Goal: Task Accomplishment & Management: Complete application form

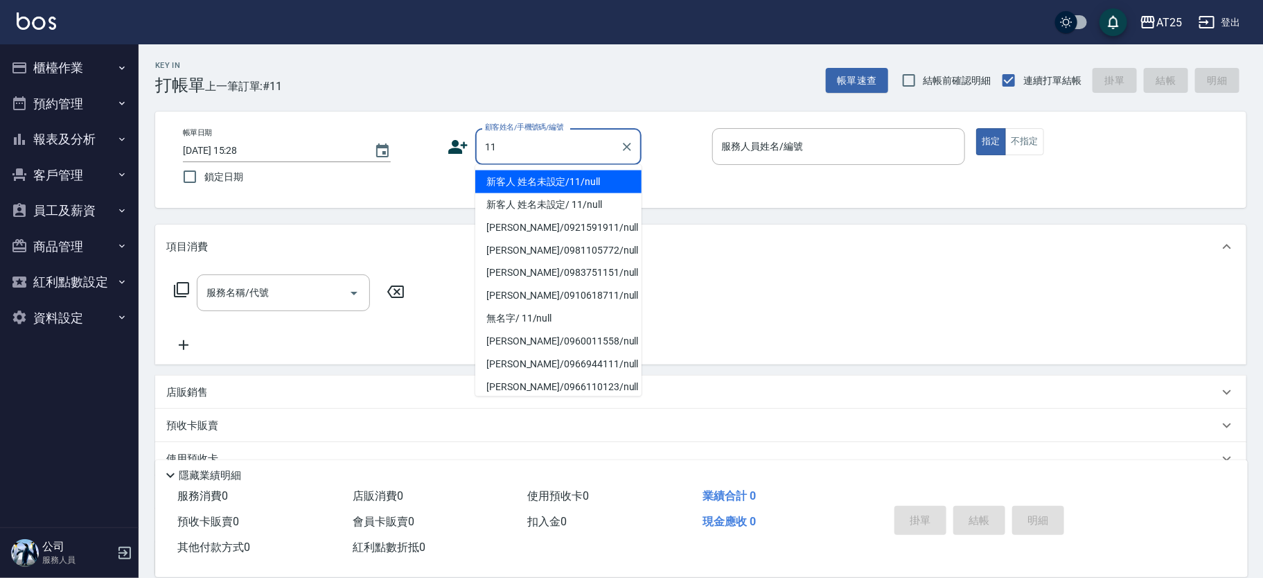
type input "新客人 姓名未設定/11/null"
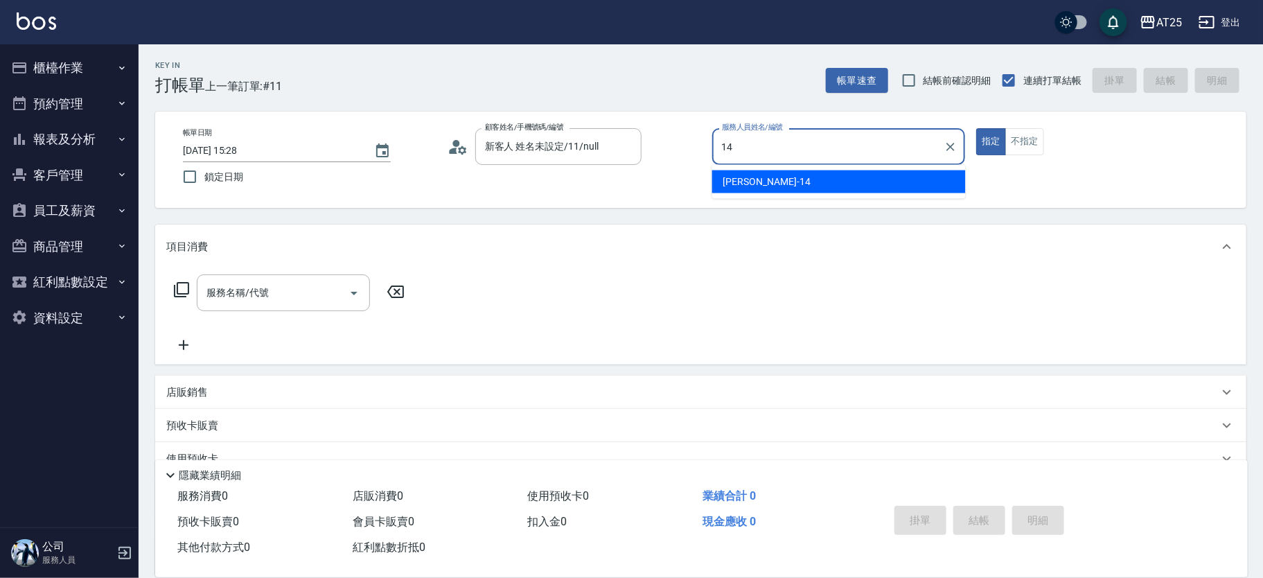
type input "[PERSON_NAME]-14"
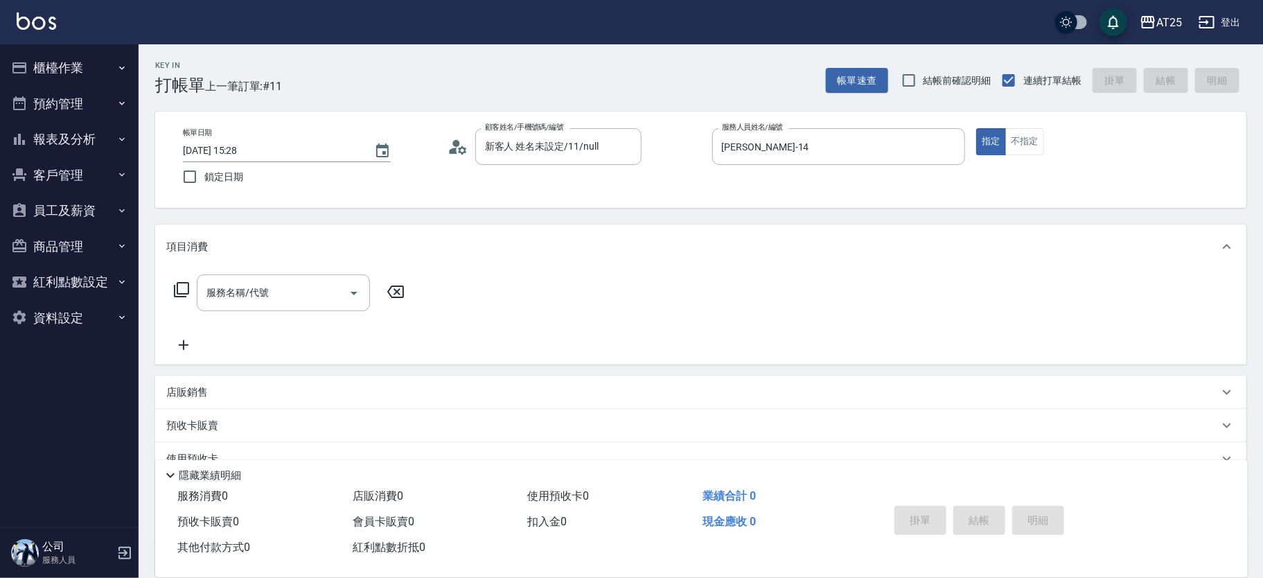
type button "true"
type input "2"
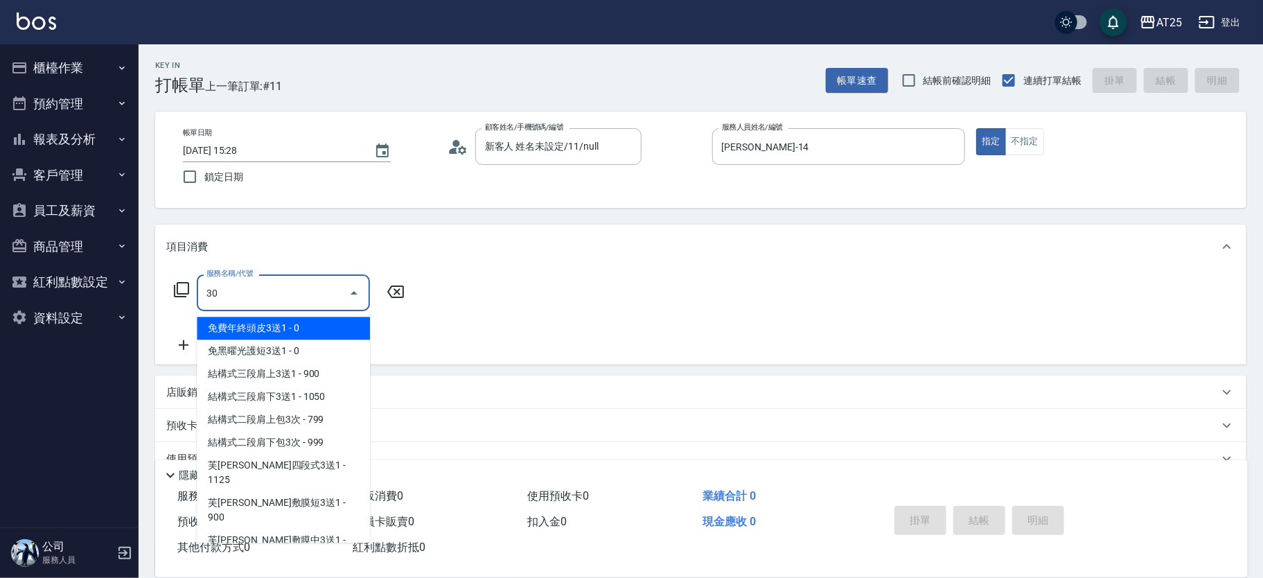
type input "301"
type input "150"
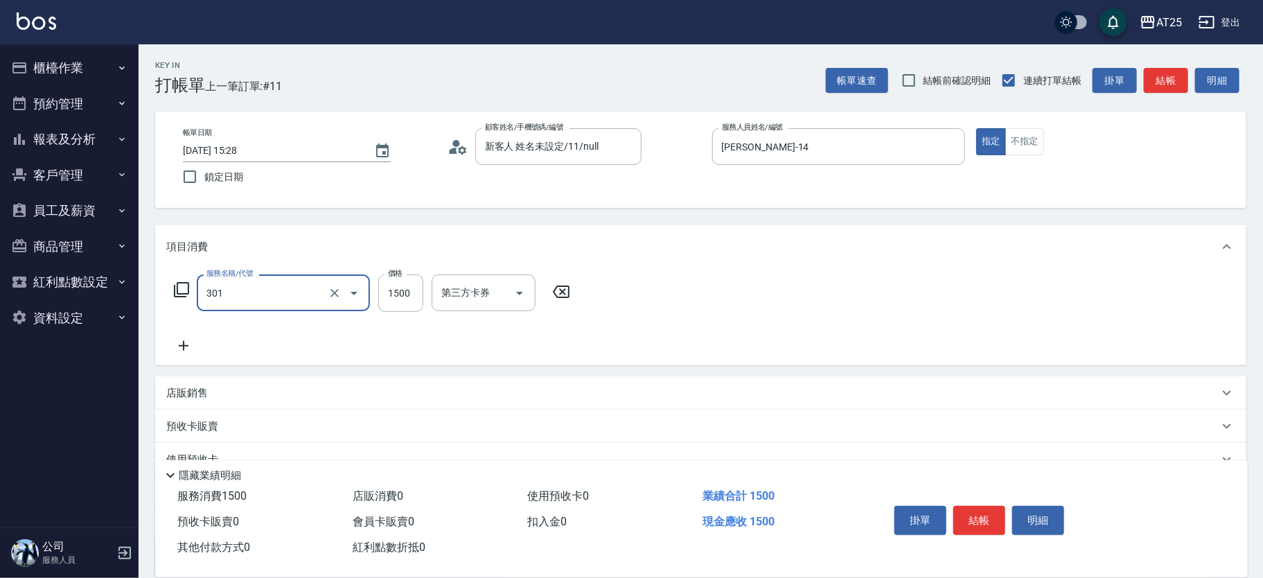
type input "燙髮(301)"
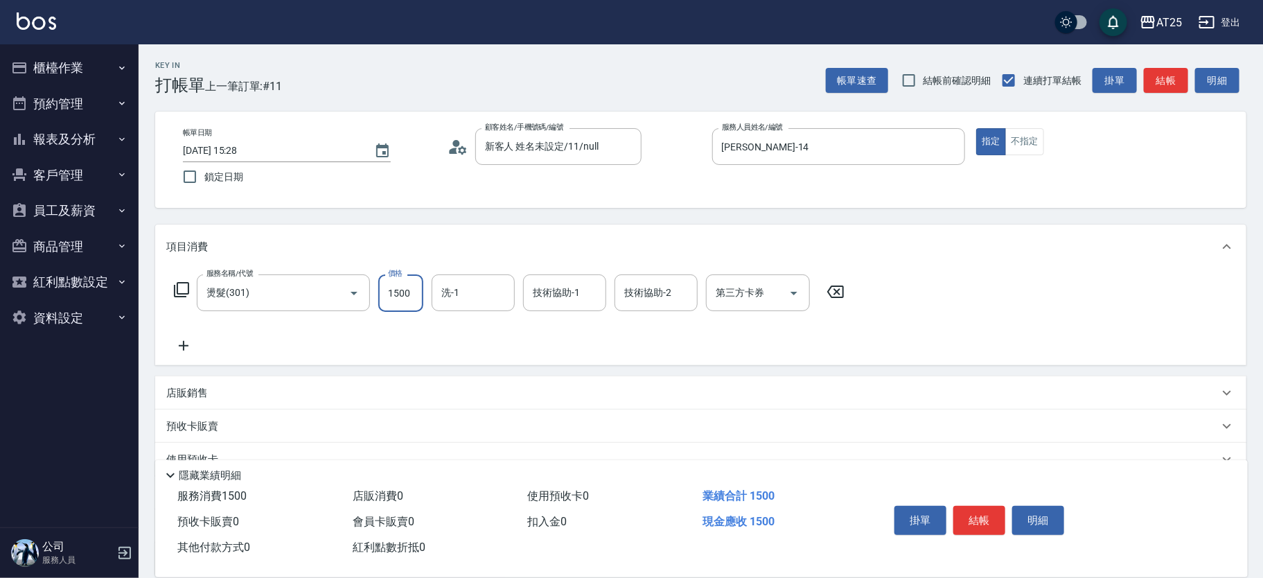
type input "0"
type input "12"
type input "10"
type input "120"
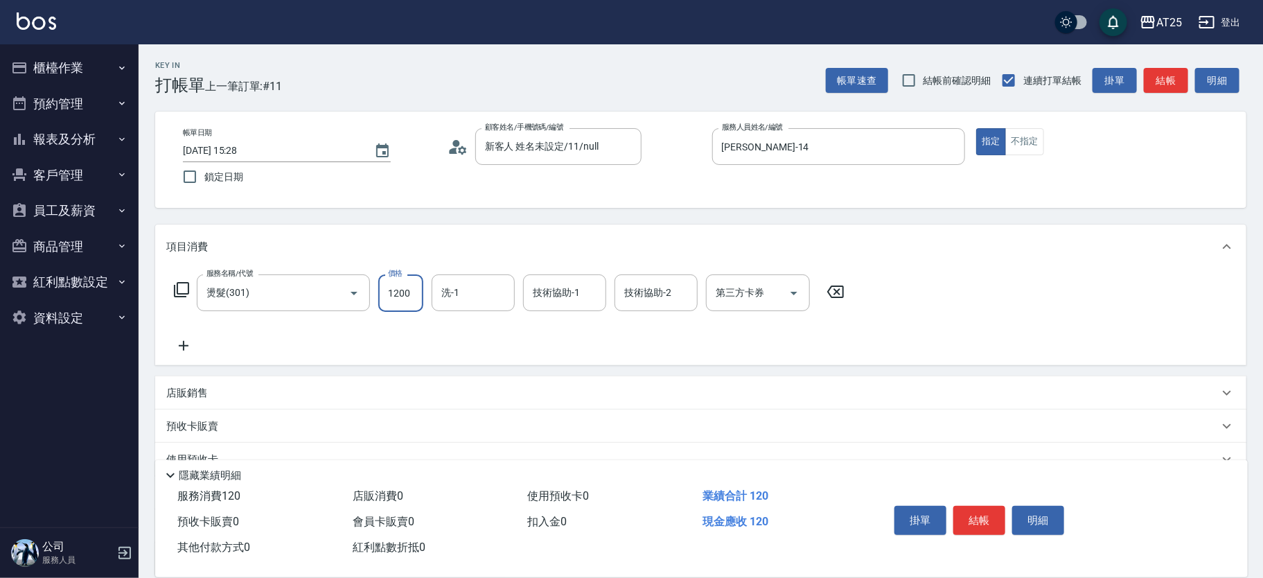
type input "1200"
click at [979, 511] on button "結帳" at bounding box center [979, 520] width 52 height 29
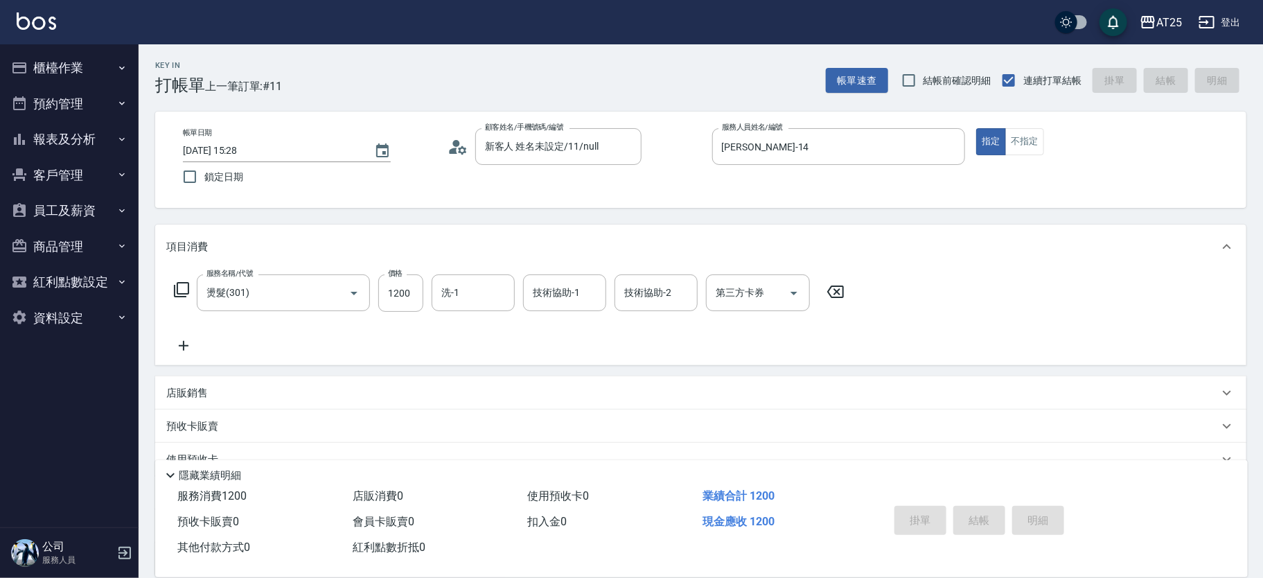
type input "[DATE] 18:00"
type input "0"
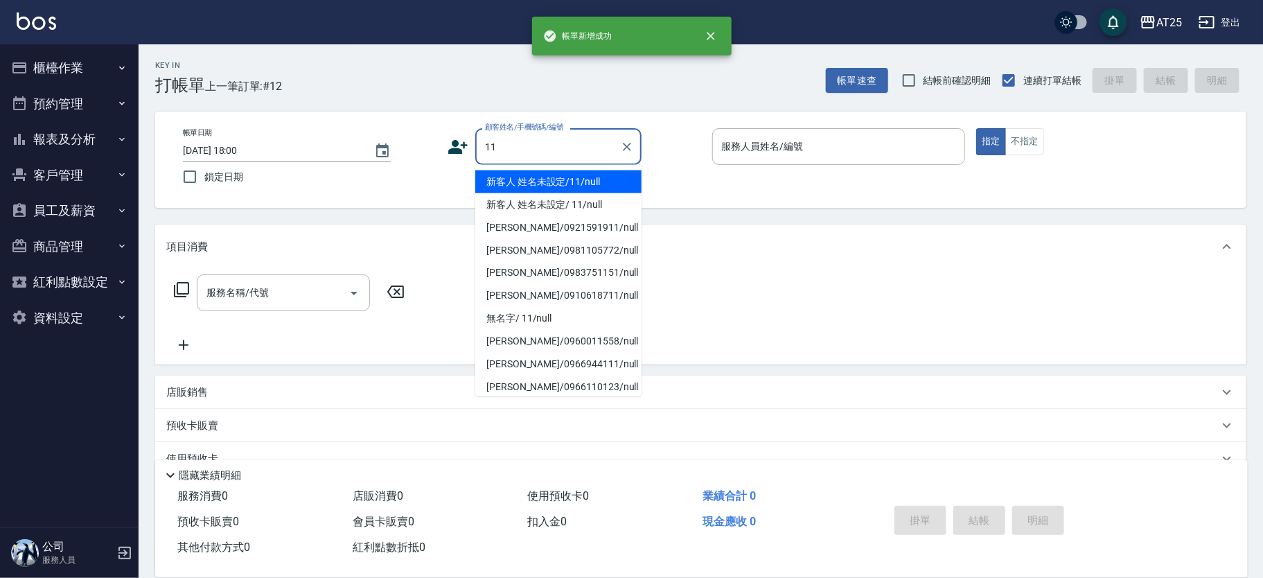
type input "新客人 姓名未設定/11/null"
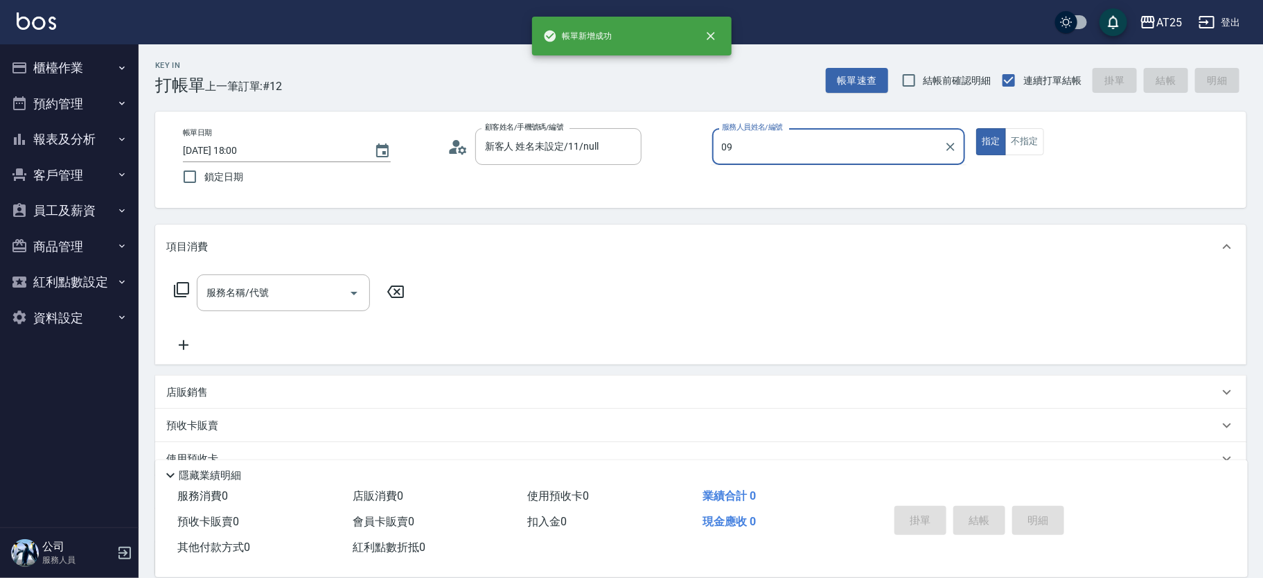
type input "[PERSON_NAME]-09"
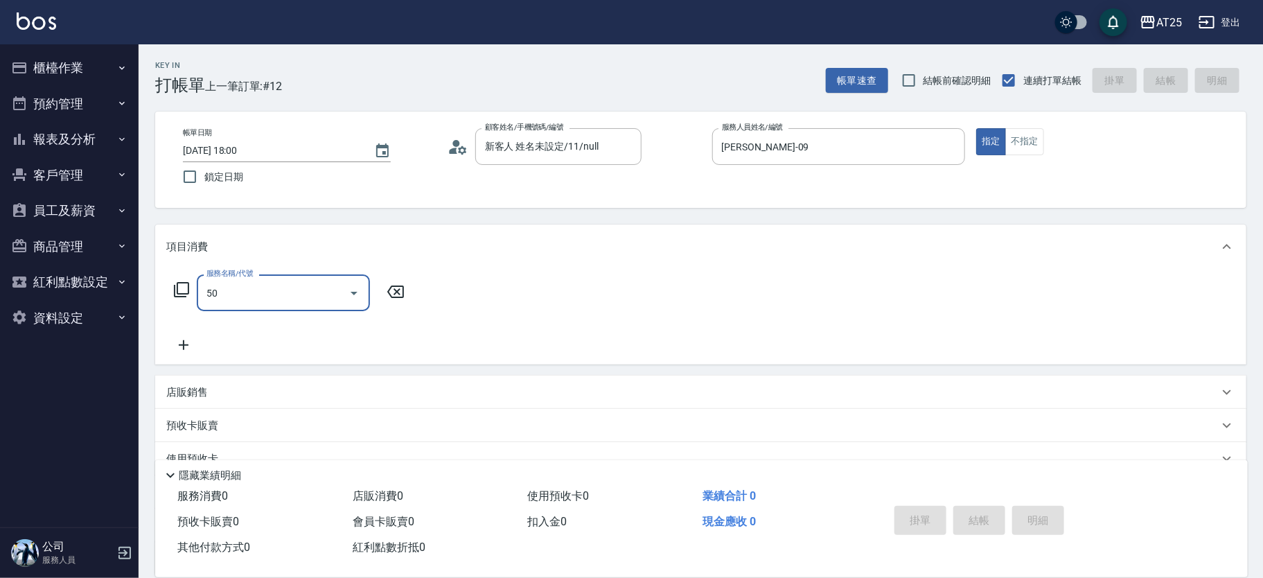
type input "501"
type input "100"
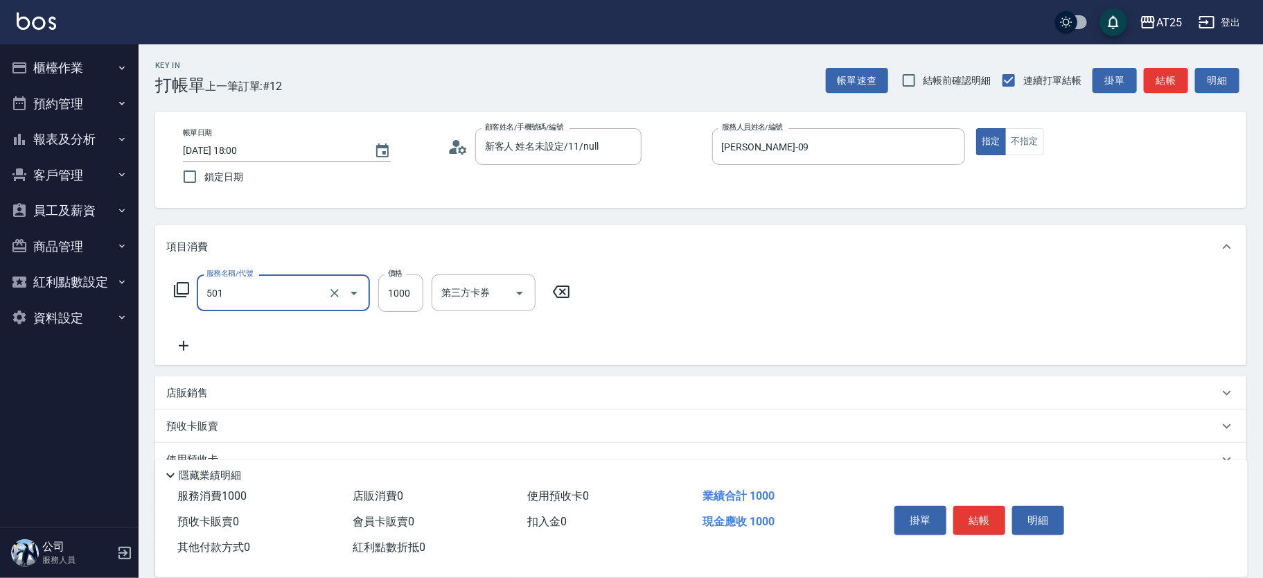
type input "染髮(501)"
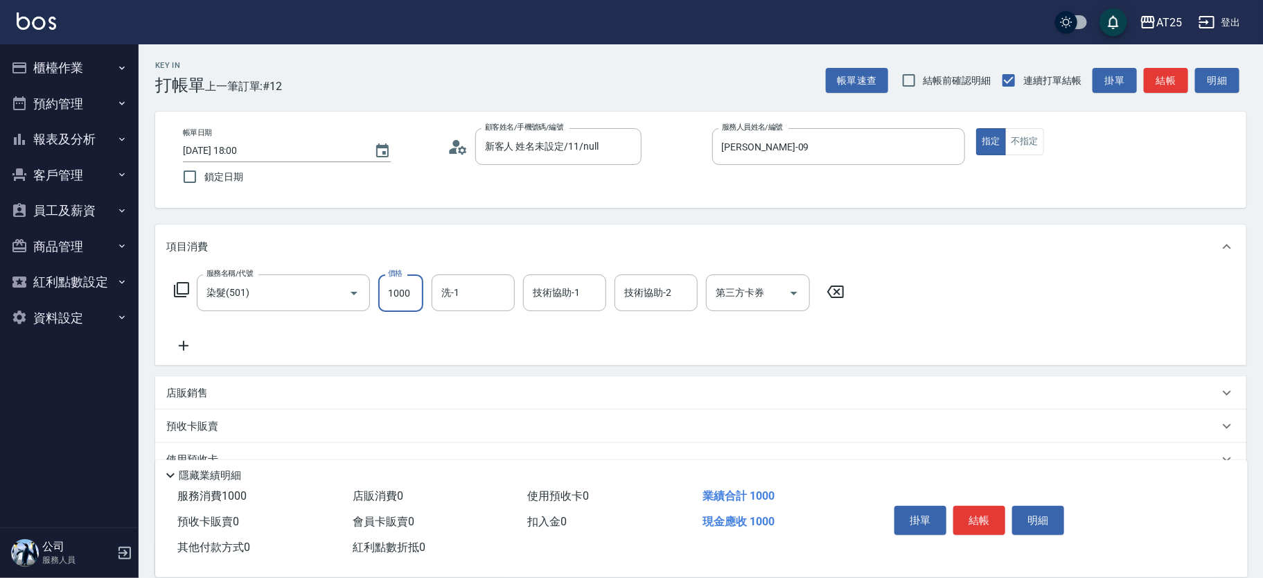
type input "0"
type input "20"
type input "200"
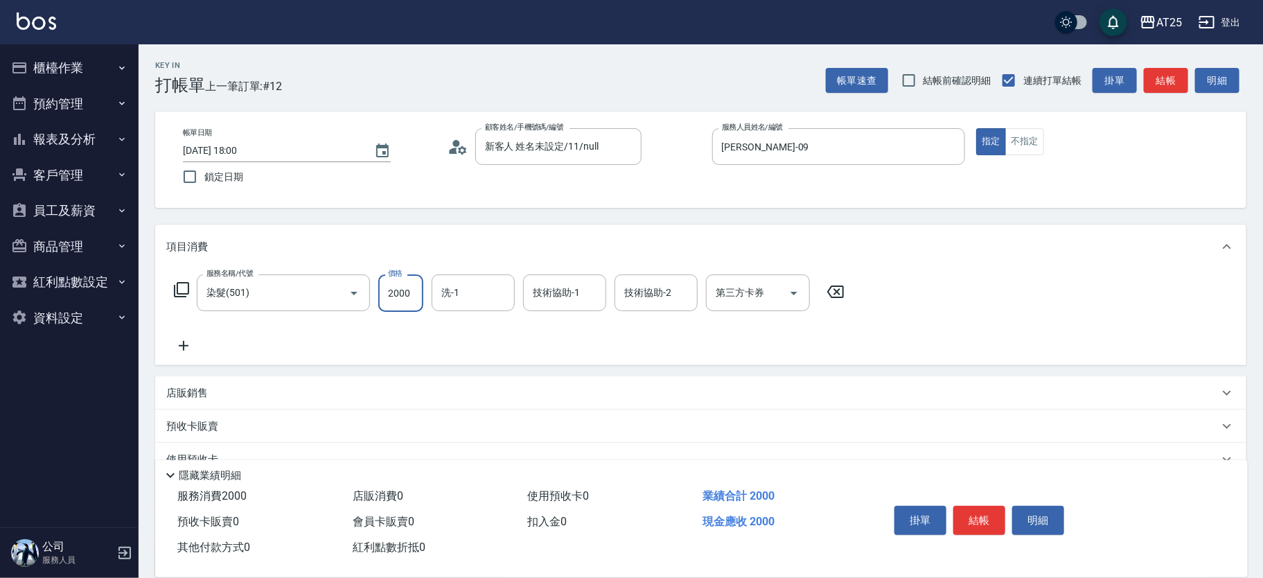
type input "2000"
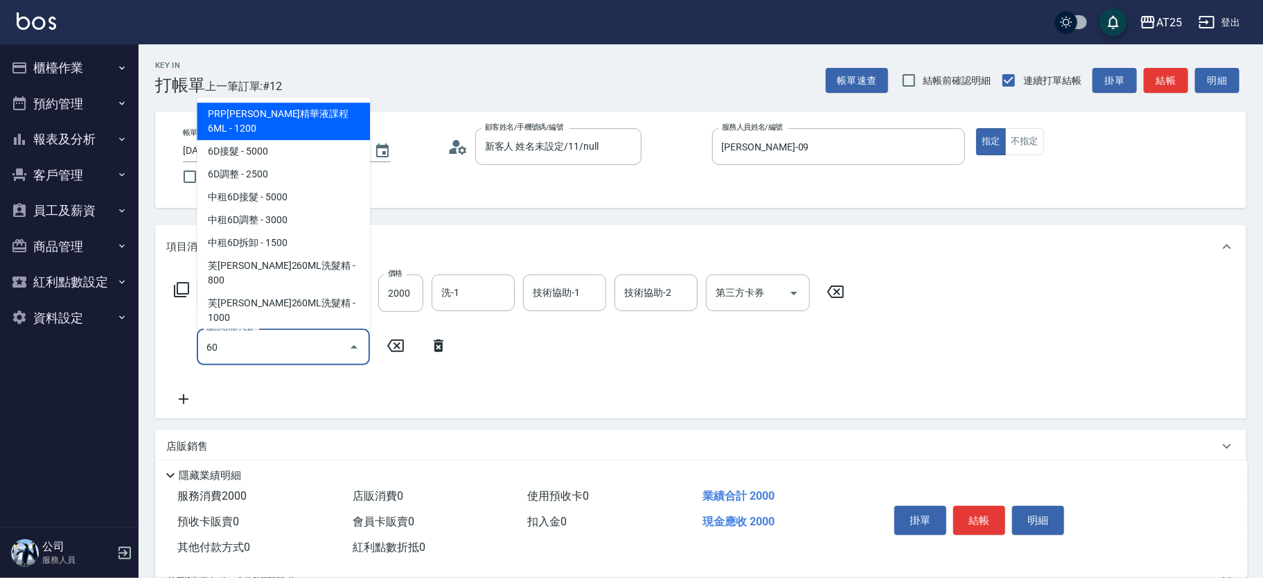
type input "601"
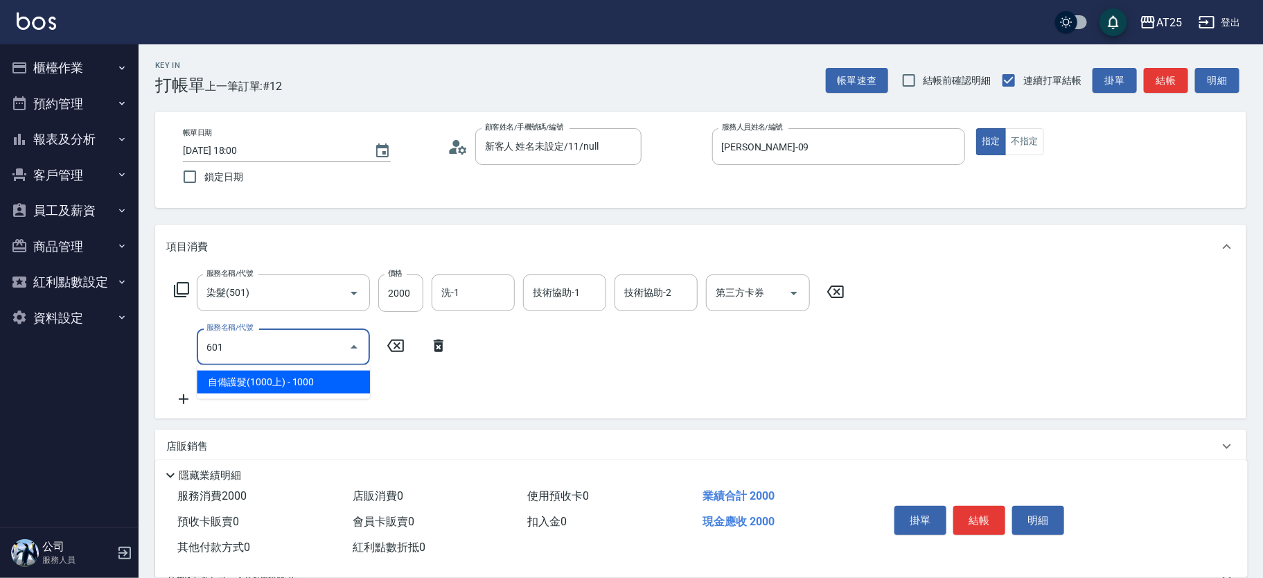
type input "300"
type input "自備護髮(1000上)(601)"
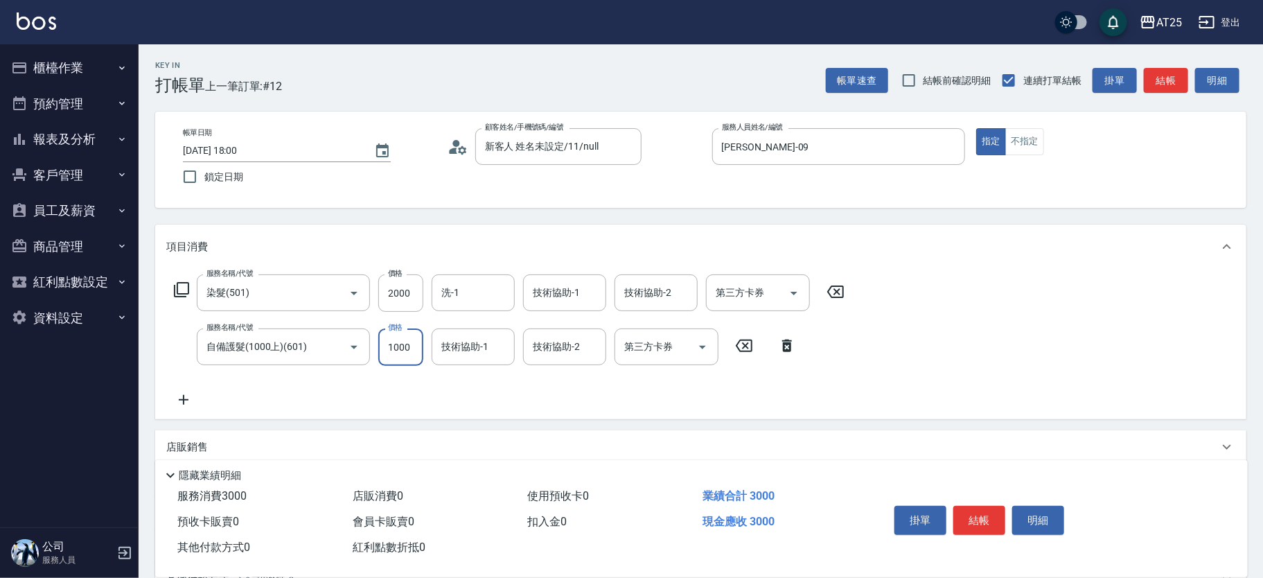
type input "200"
type input "15"
type input "210"
type input "150"
type input "350"
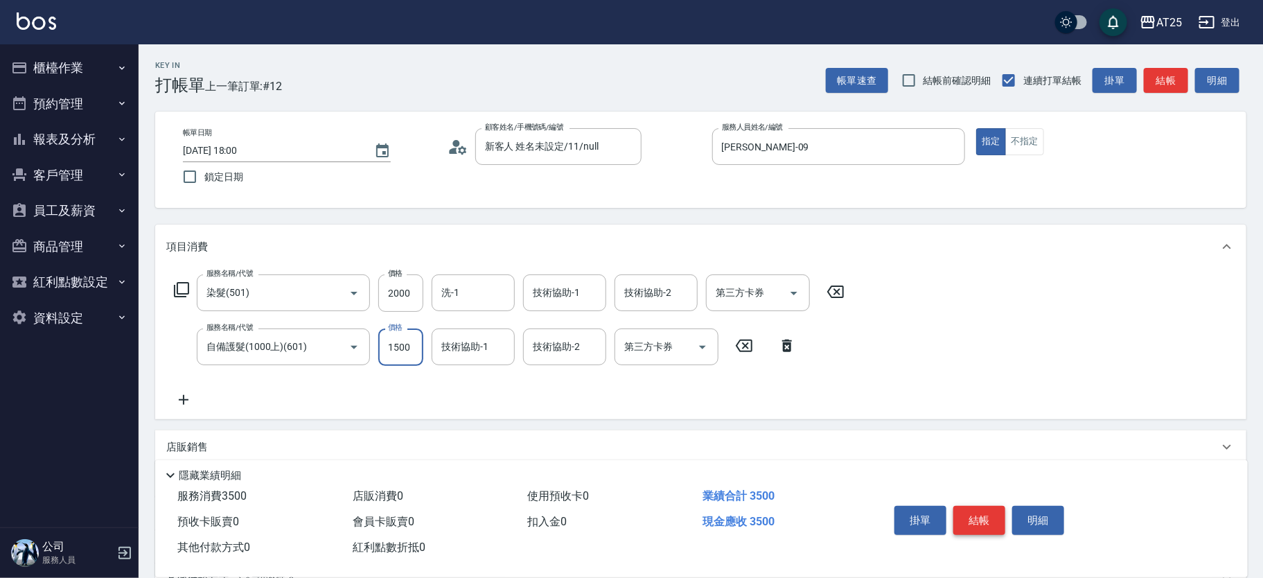
type input "1500"
click at [998, 520] on button "結帳" at bounding box center [979, 520] width 52 height 29
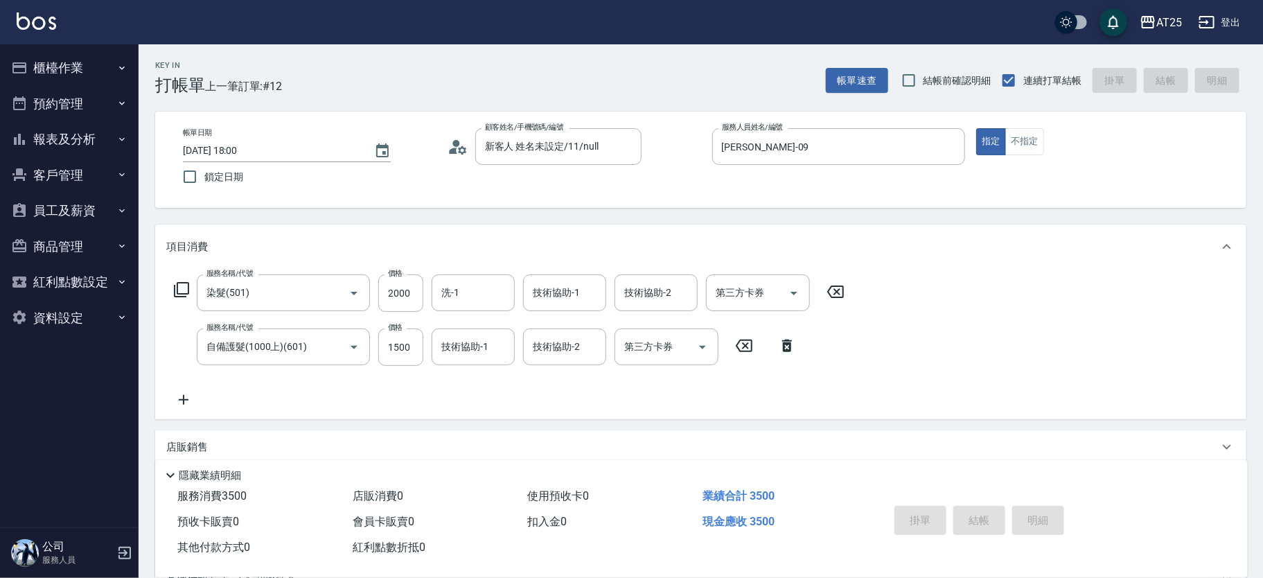
type input "0"
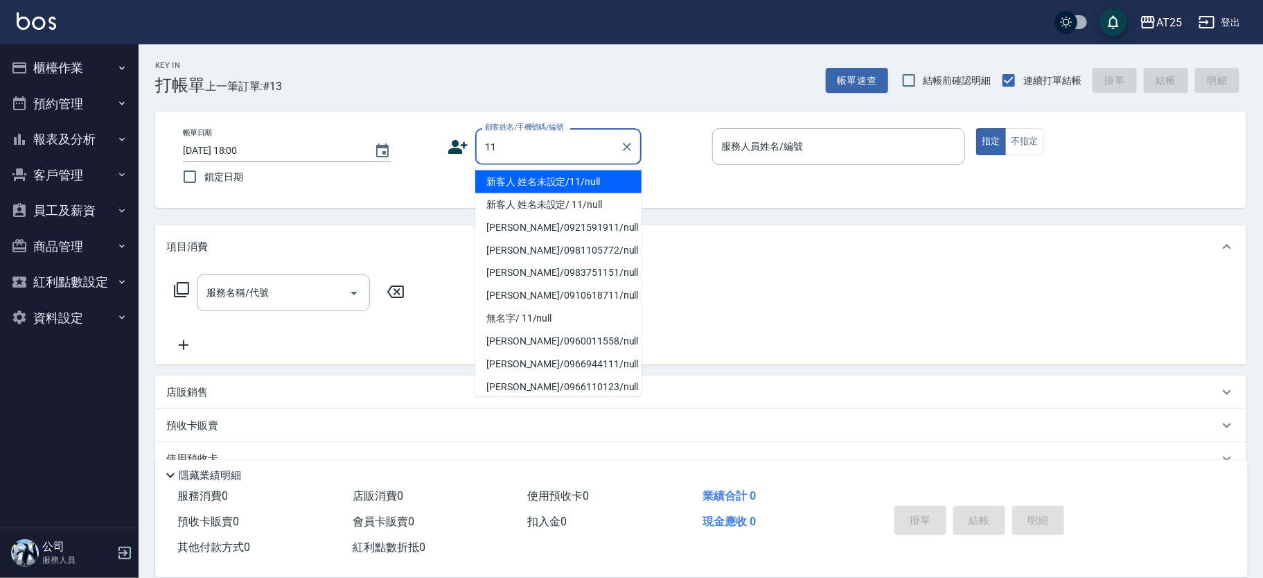
type input "11"
type input "2"
type input "新客人 姓名未設定/11/null"
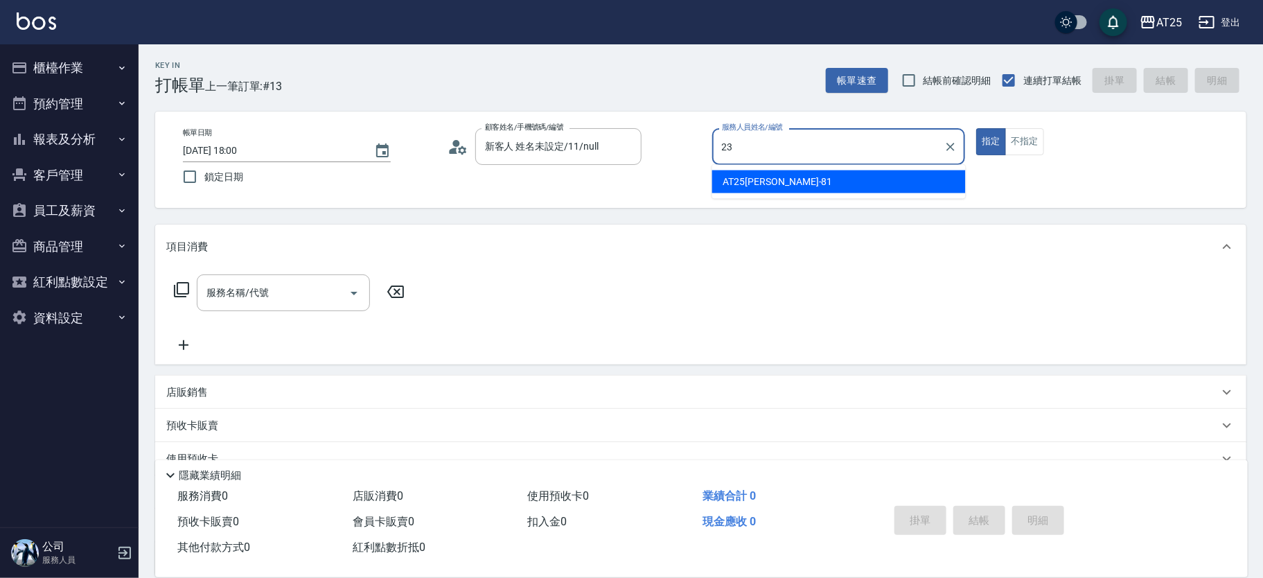
type input "[PERSON_NAME]-23"
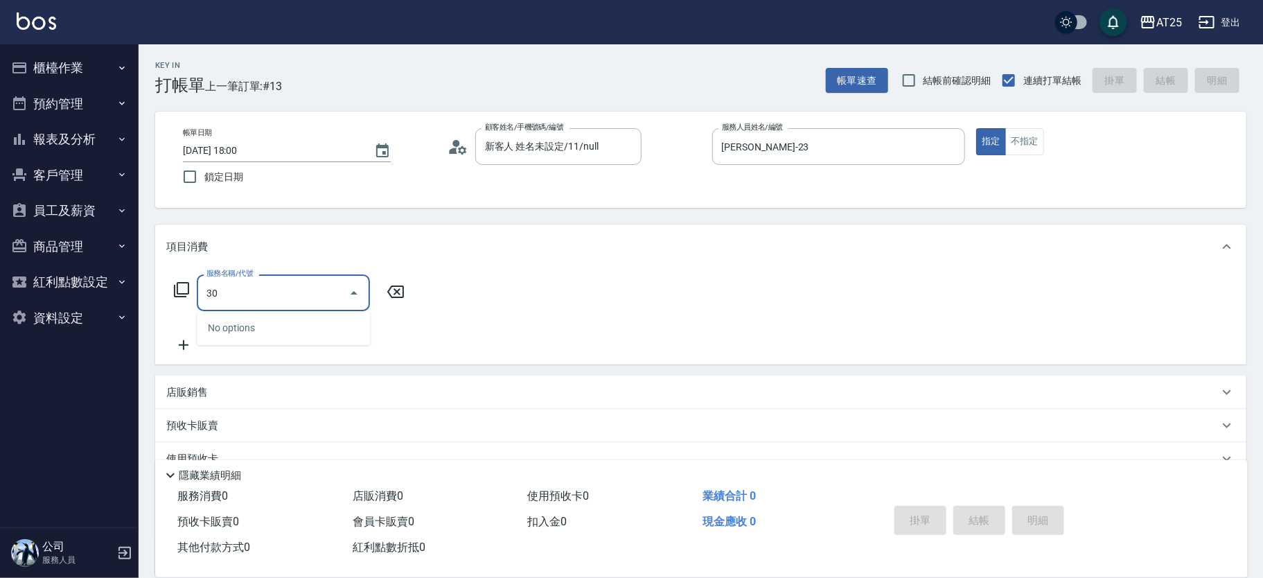
type input "301"
type input "150"
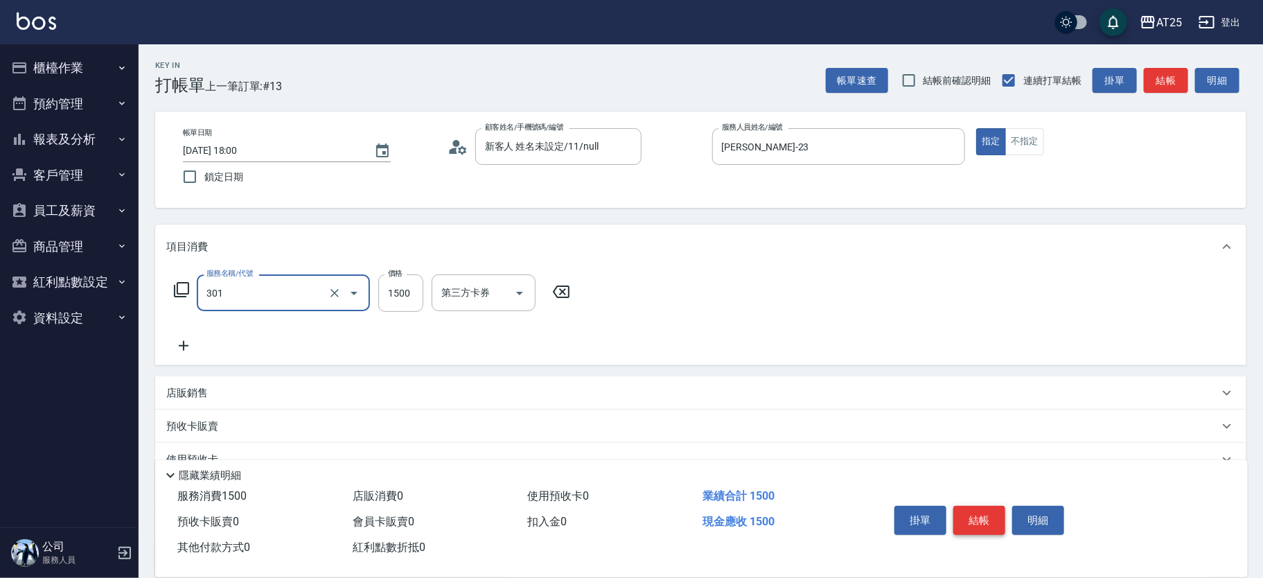
type input "燙髮(301)"
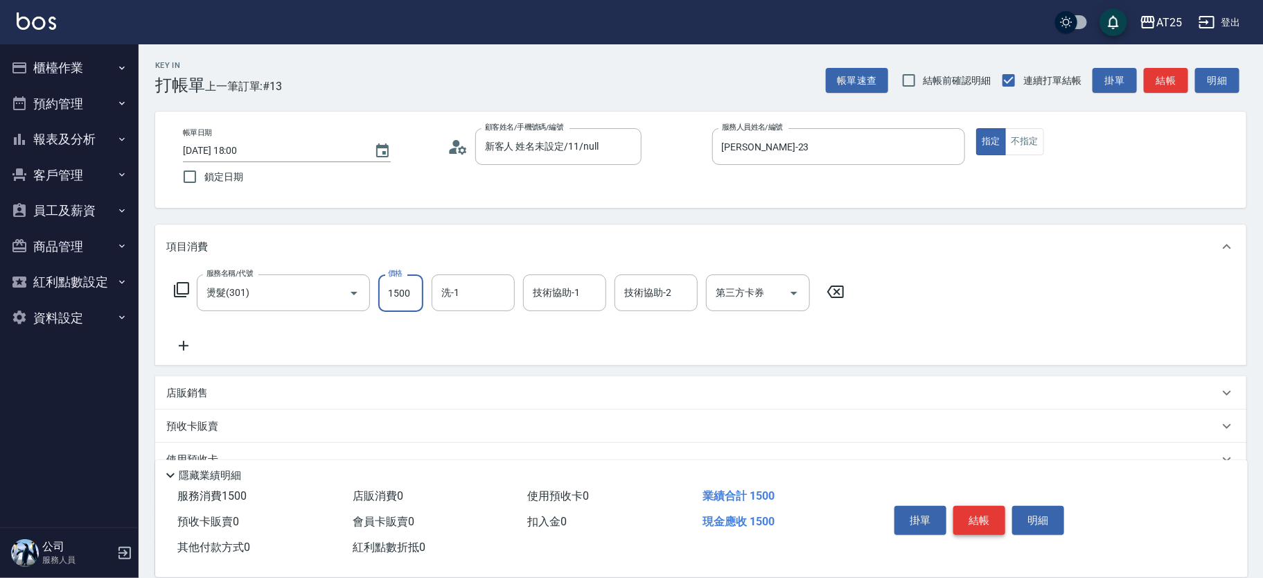
type input "0"
type input "10"
type input "108"
type input "100"
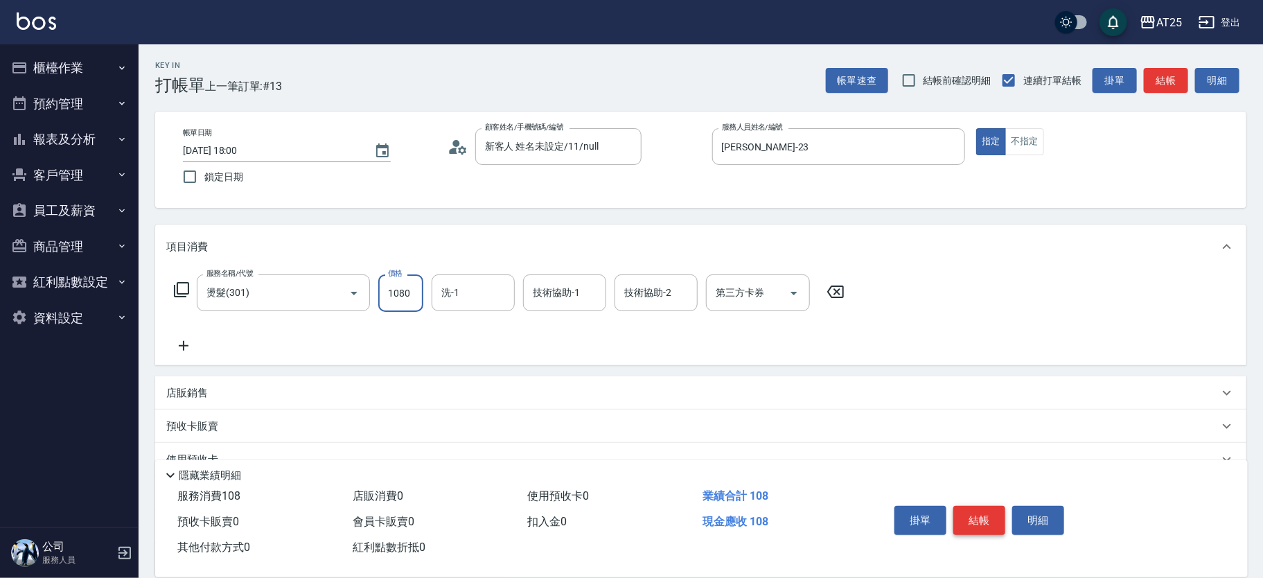
type input "1080"
type input "[PERSON_NAME]-58"
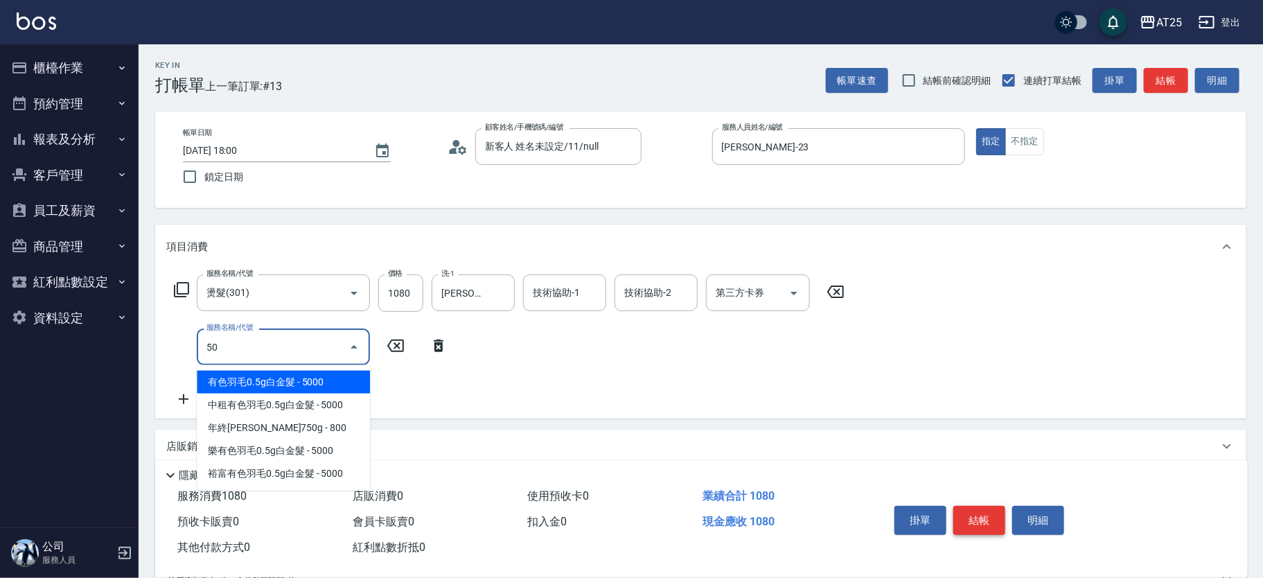
type input "501"
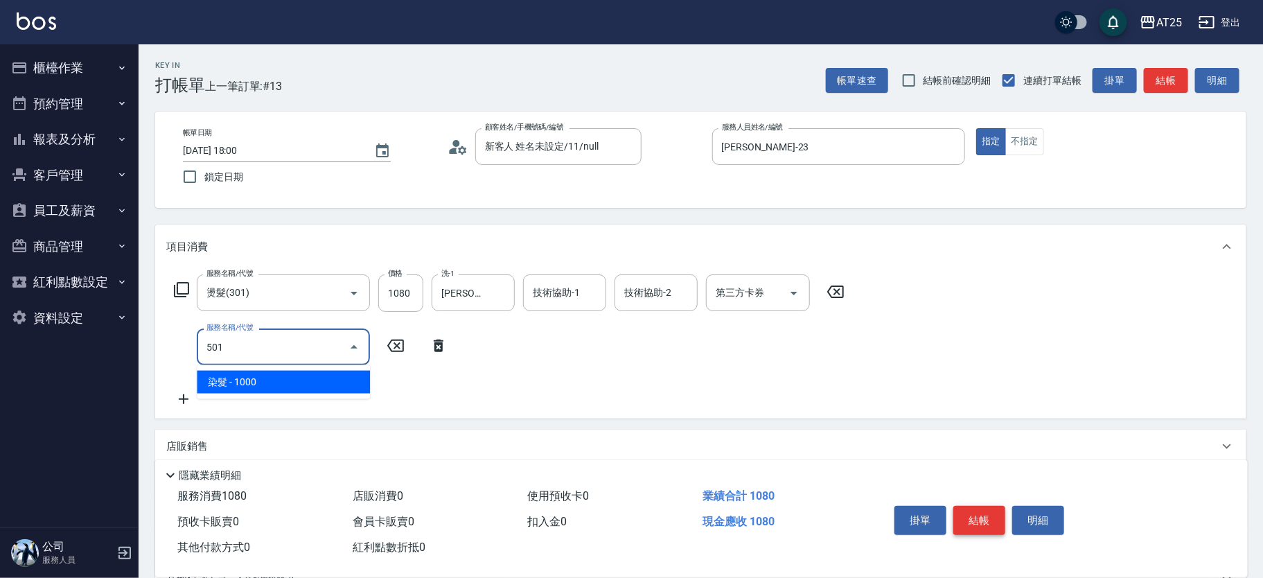
type input "200"
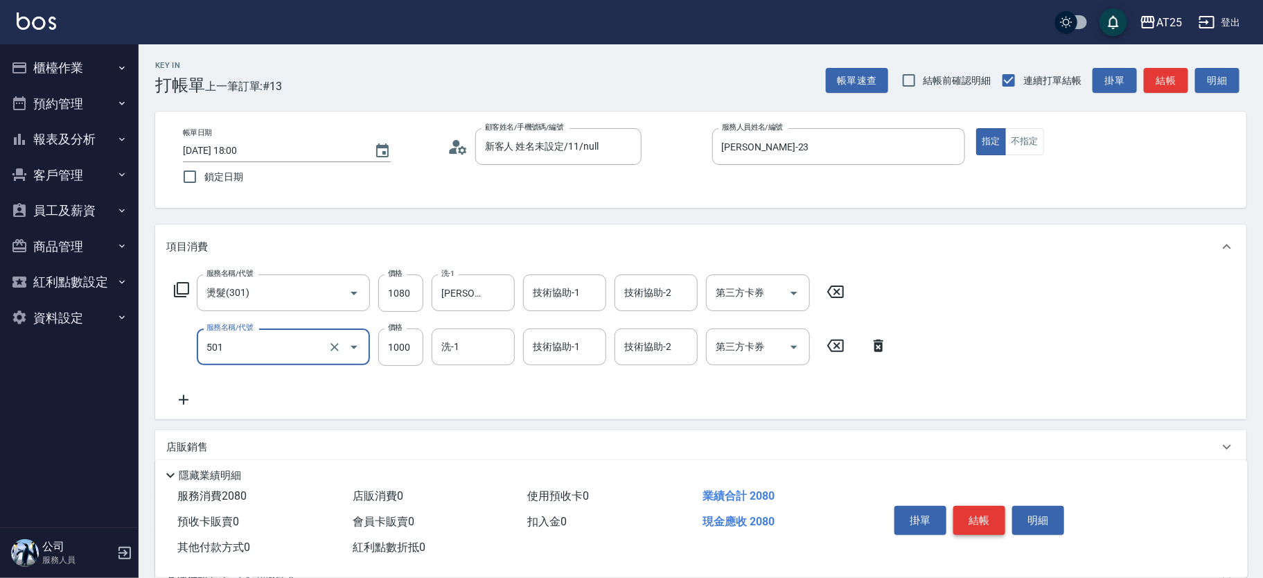
type input "染髮(501)"
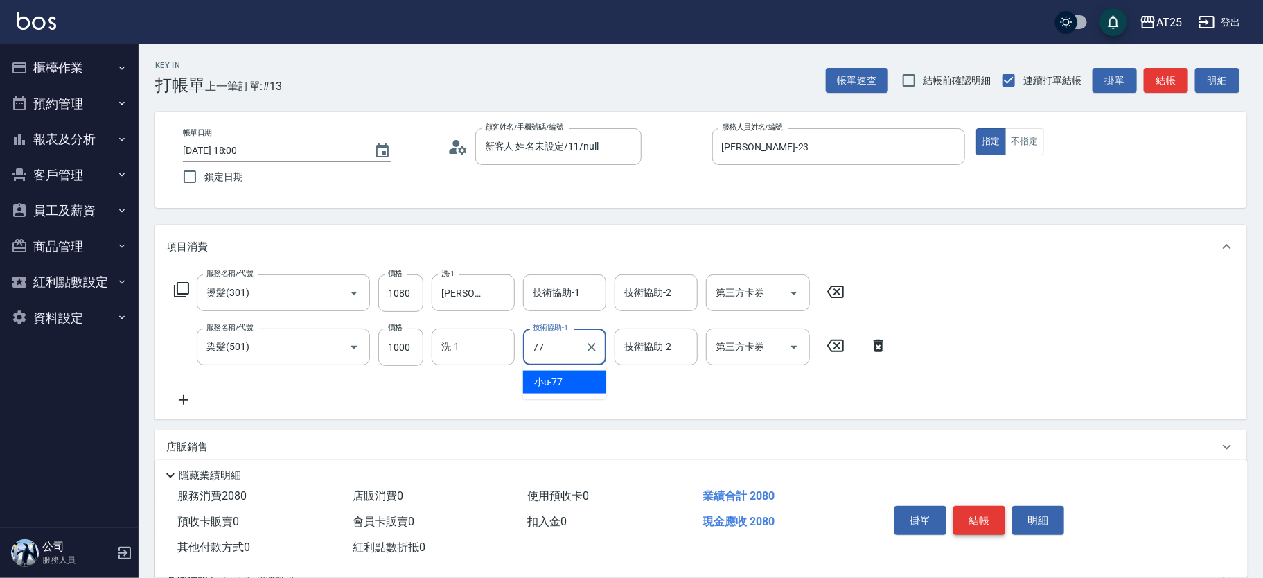
type input "小u-77"
click at [985, 509] on button "結帳" at bounding box center [979, 520] width 52 height 29
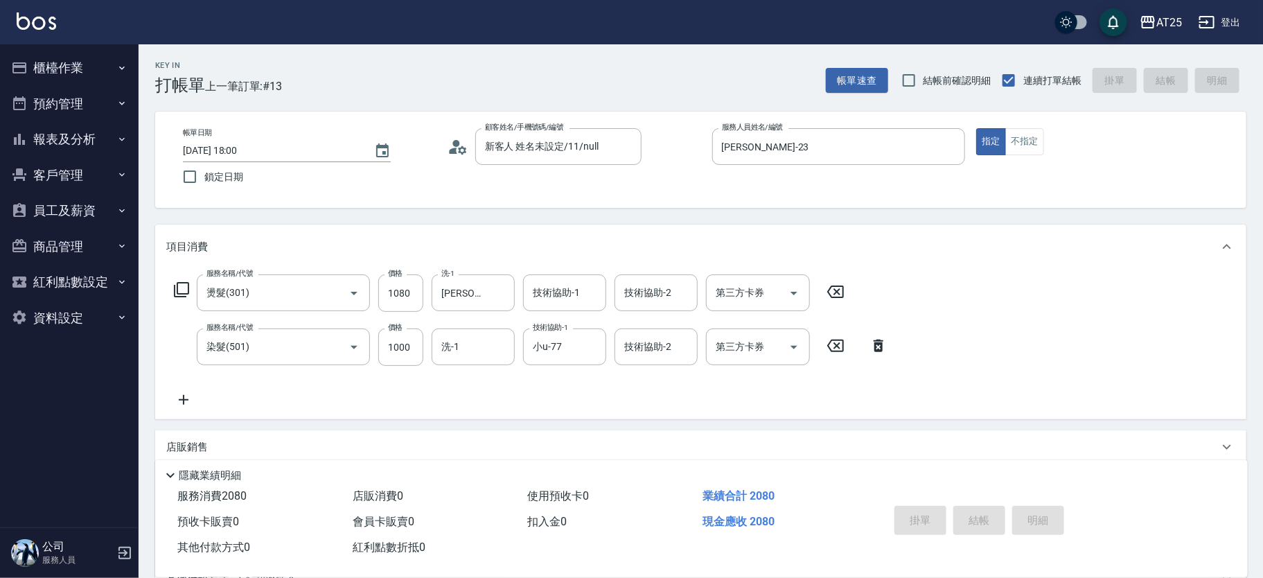
type input "0"
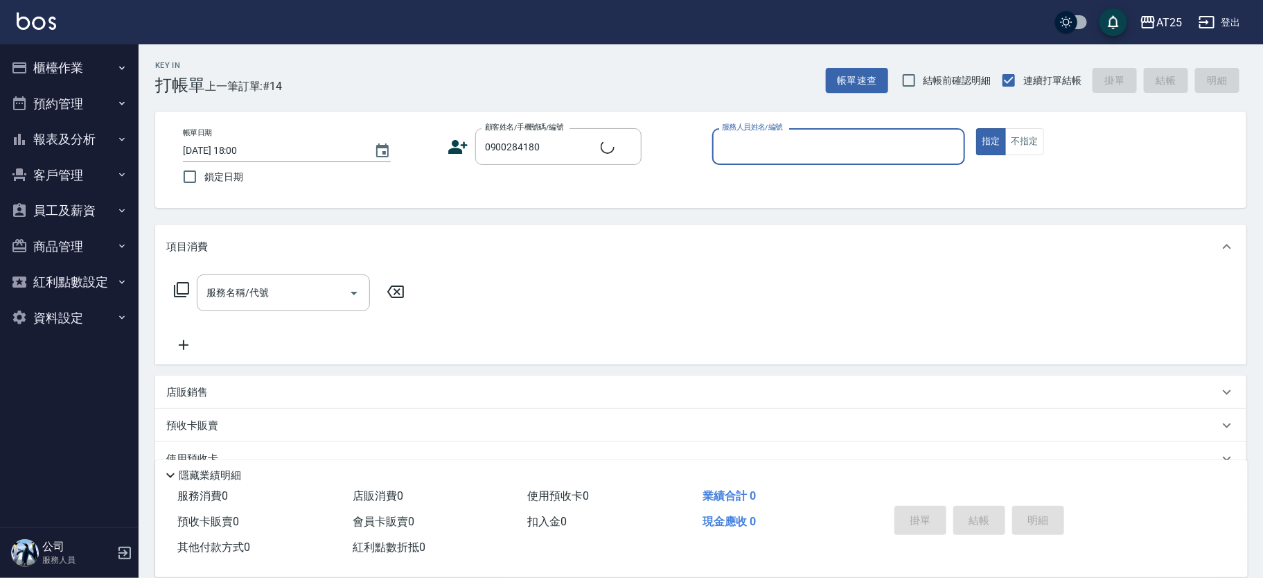
type input "[PERSON_NAME]/0900284180/null"
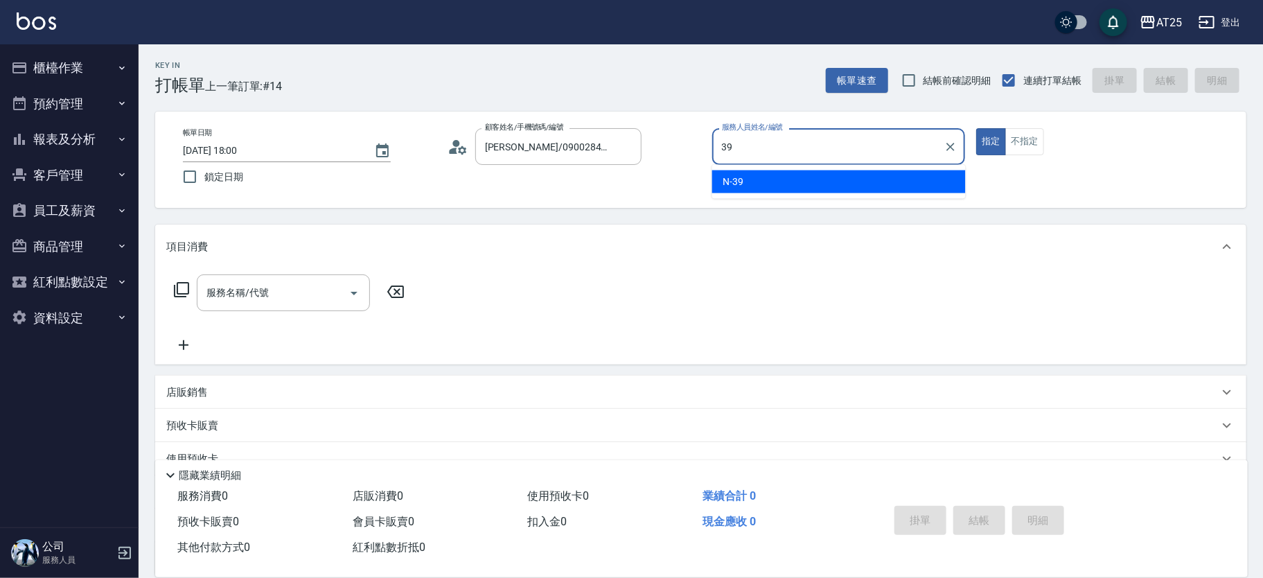
type input "N-39"
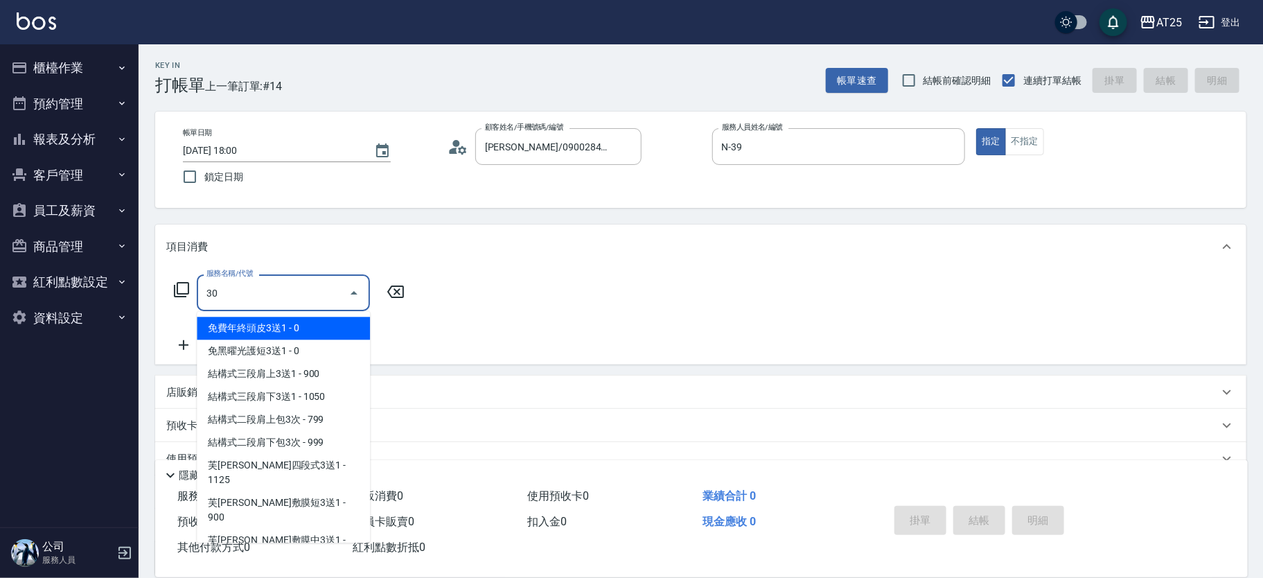
type input "301"
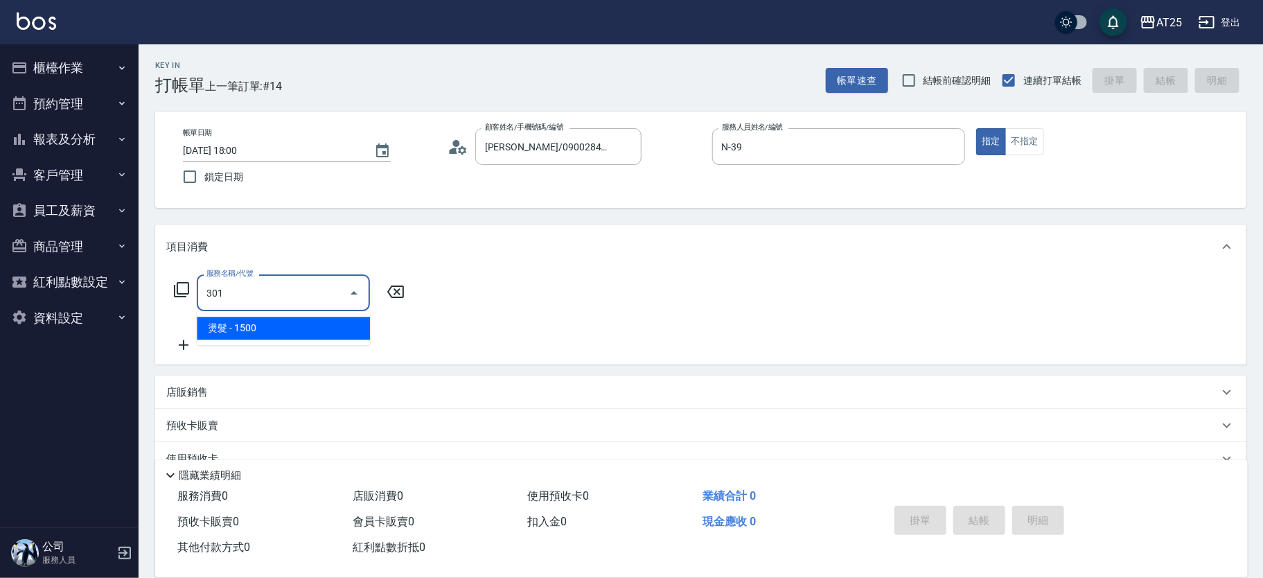
type input "150"
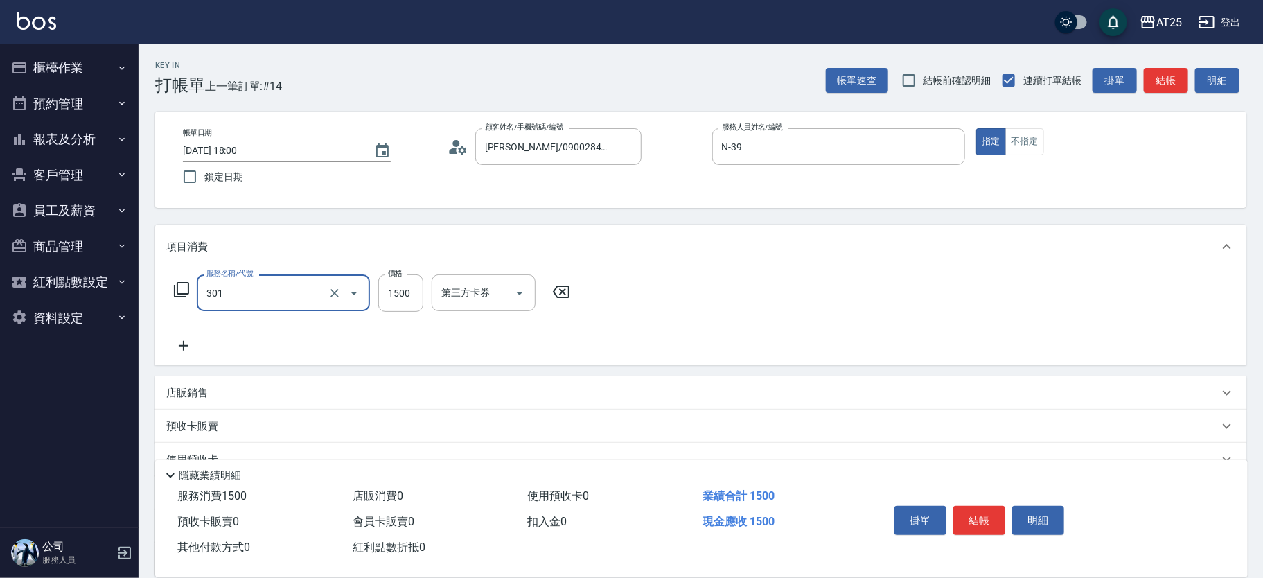
type input "燙髮(301)"
type input "0"
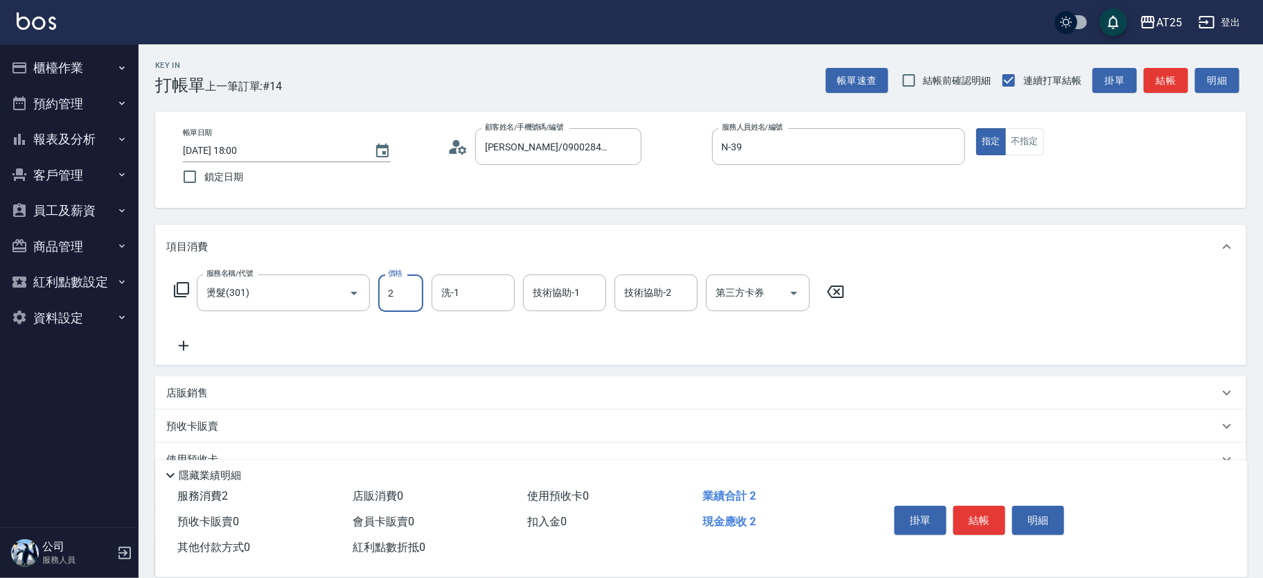
type input "28"
type input "20"
type input "280"
type input "2800"
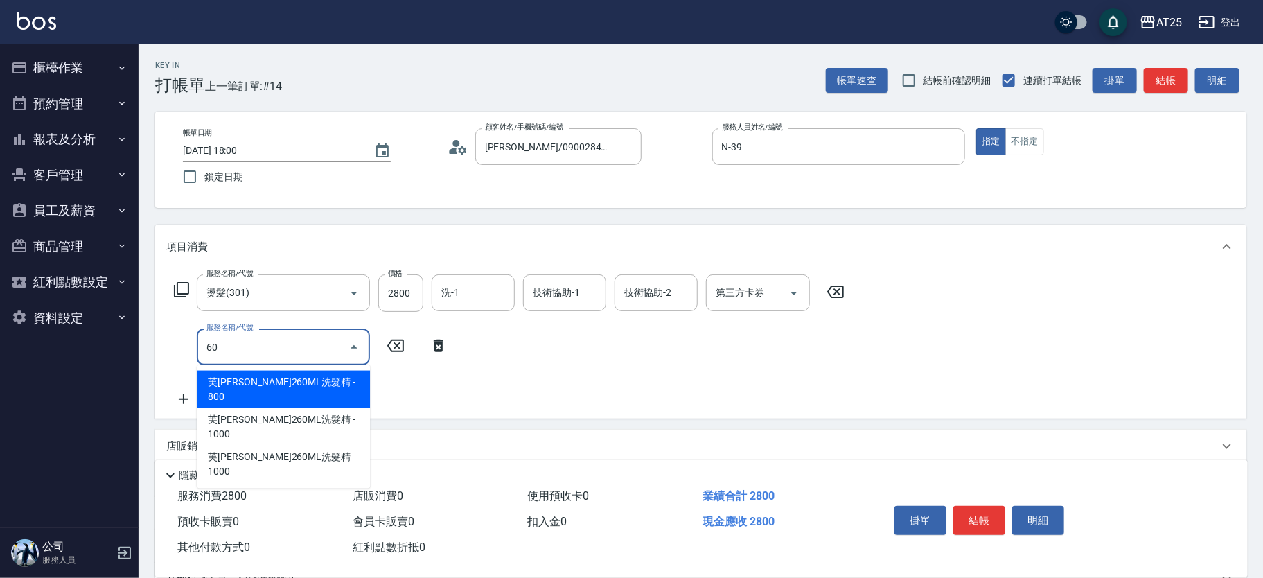
type input "601"
type input "380"
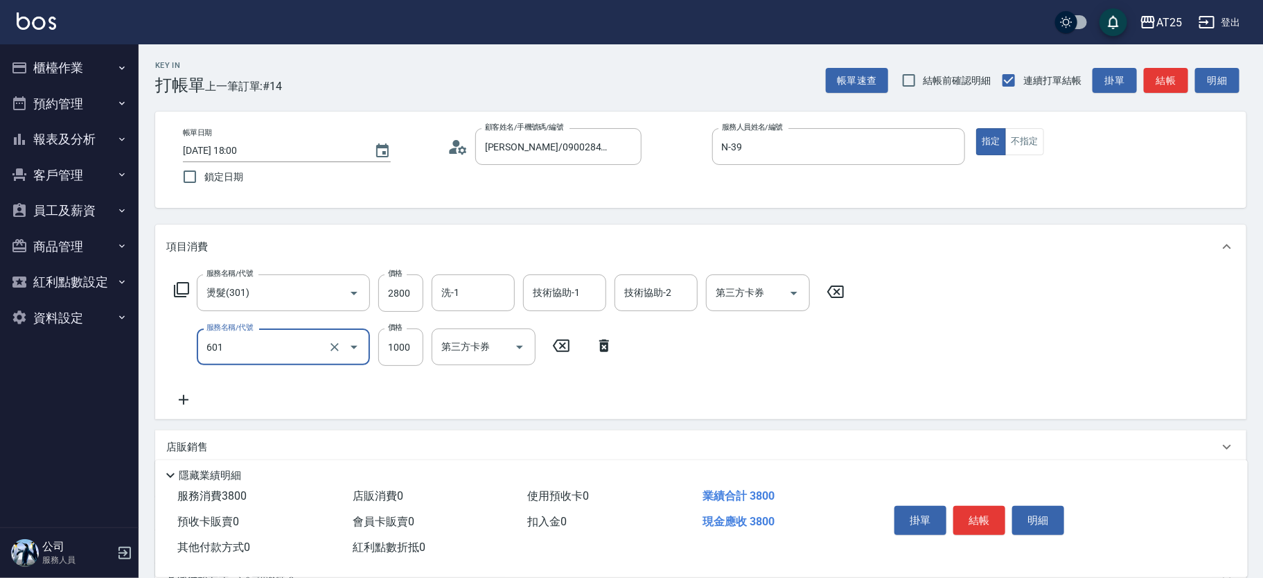
type input "自備護髮(1000上)(601)"
type input "280"
type input "12"
type input "290"
type input "120"
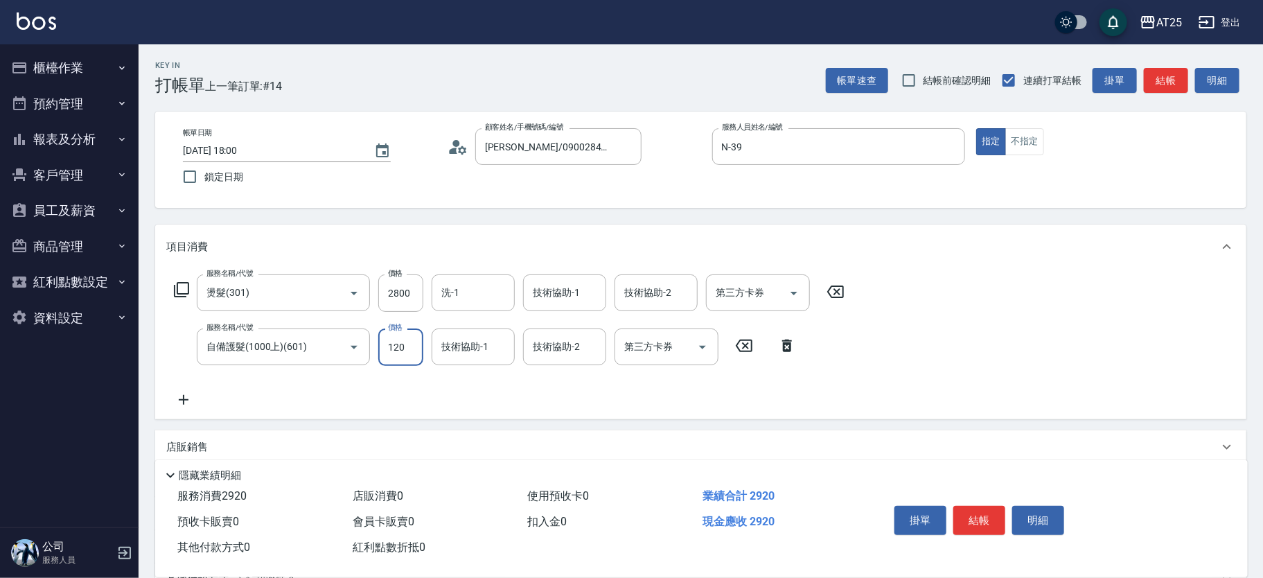
type input "400"
type input "1200"
click at [1020, 132] on button "不指定" at bounding box center [1024, 141] width 39 height 27
click at [982, 519] on button "結帳" at bounding box center [979, 520] width 52 height 29
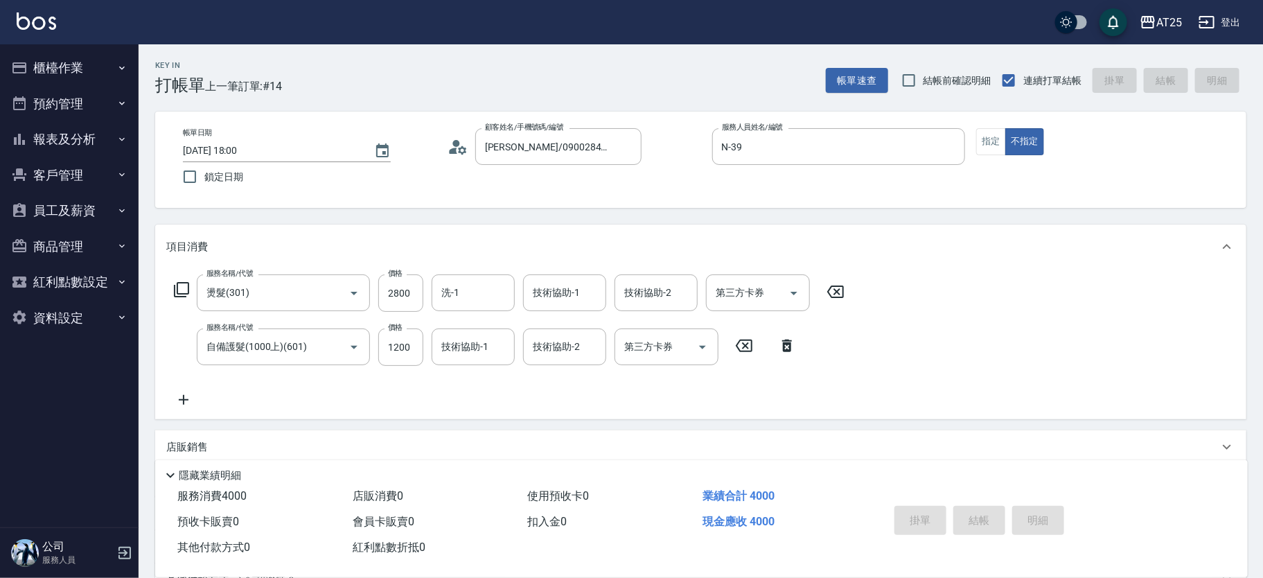
type input "[DATE] 18:01"
type input "0"
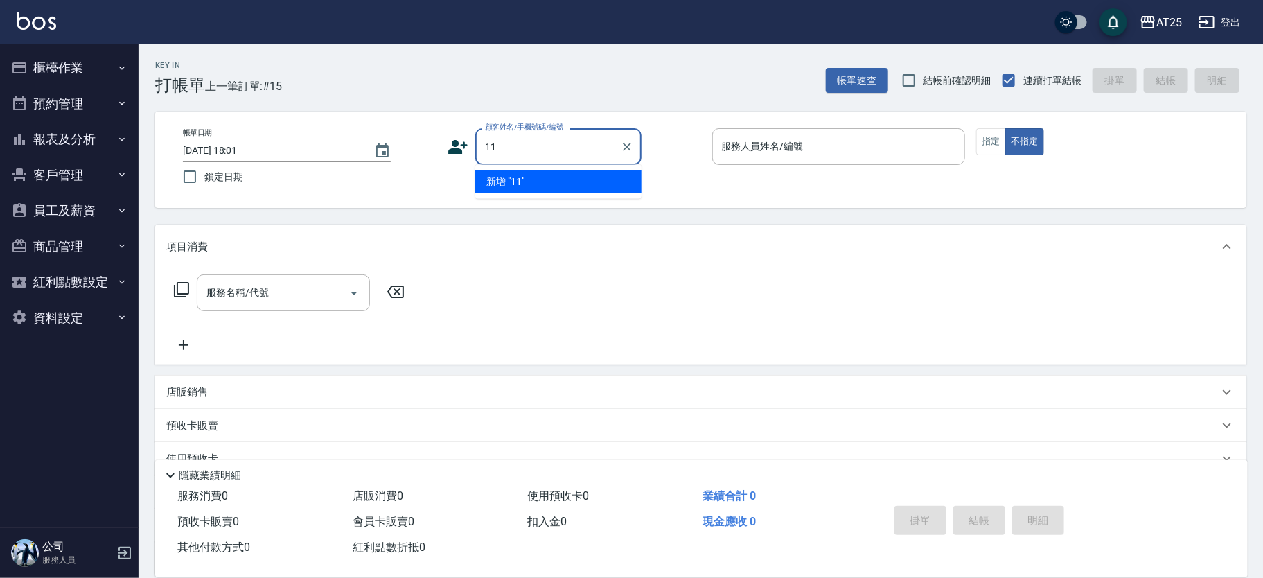
type input "11"
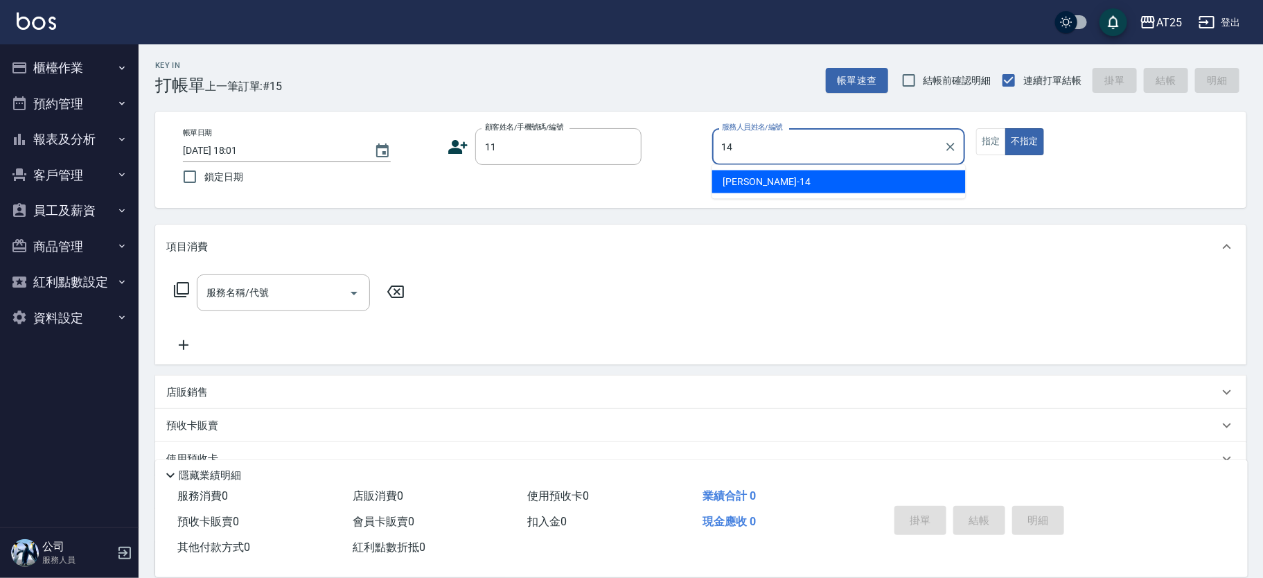
type input "[PERSON_NAME]-14"
type button "false"
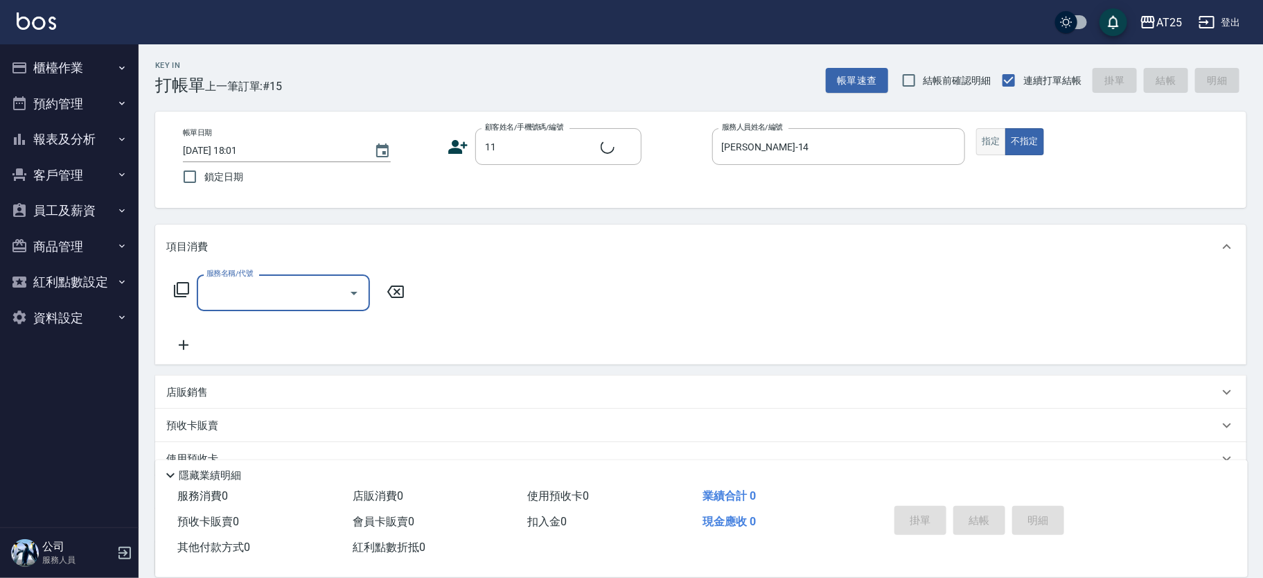
type input "新客人 姓名未設定/11/null"
click at [979, 142] on button "指定" at bounding box center [991, 141] width 30 height 27
type input "201"
type input "30"
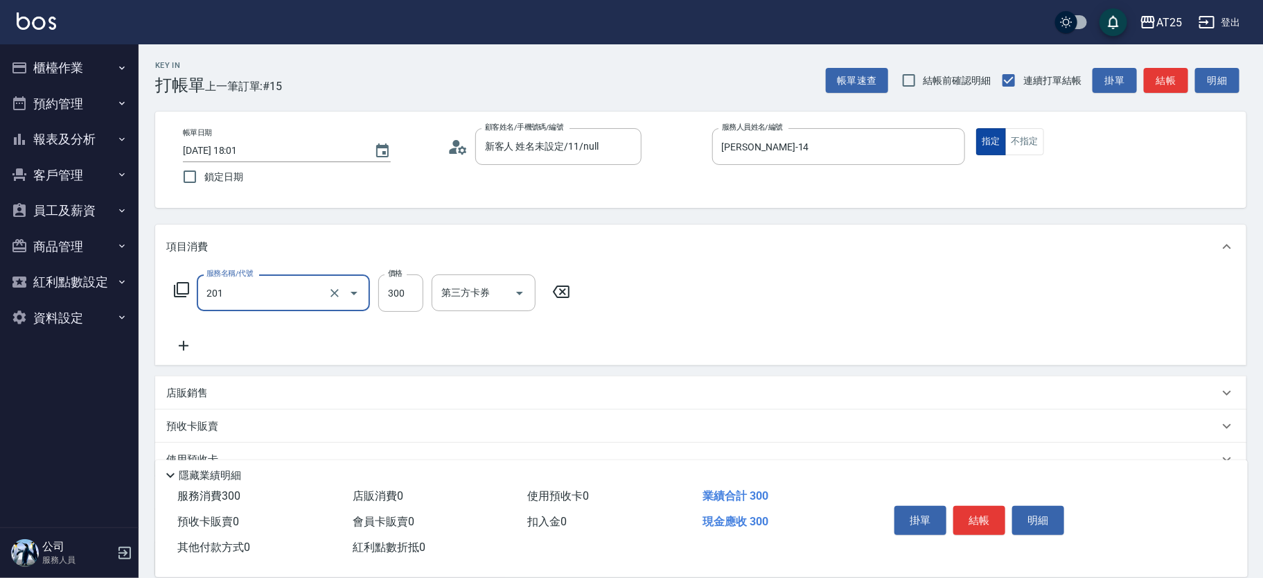
type input "洗髮(201)"
type input "0"
type input "40"
type input "400"
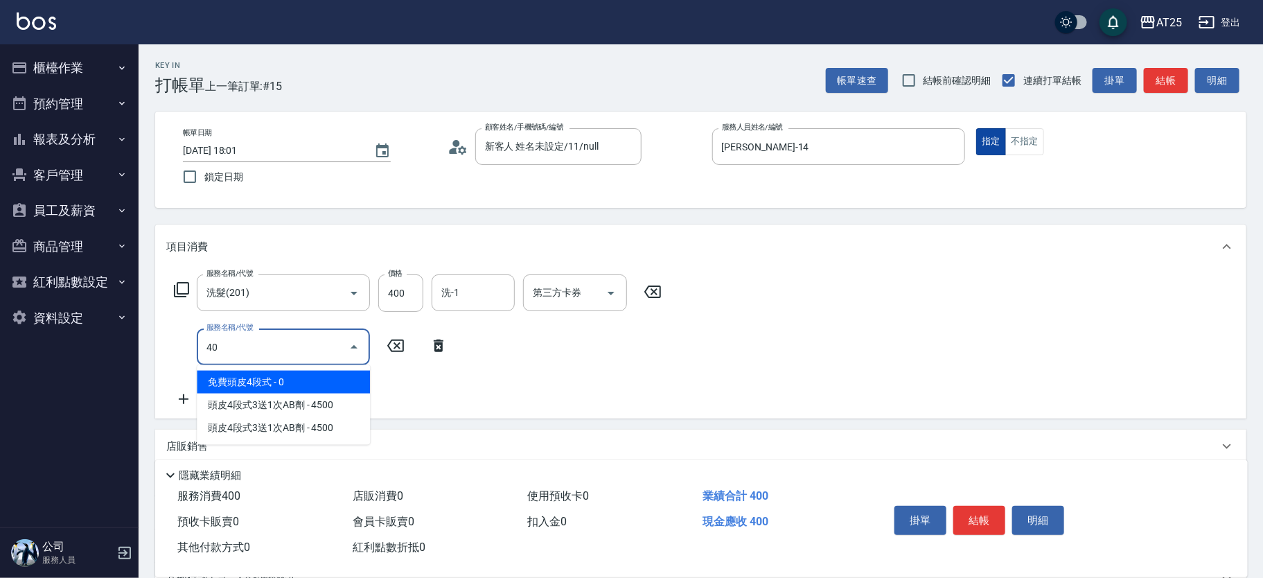
type input "401"
type input "70"
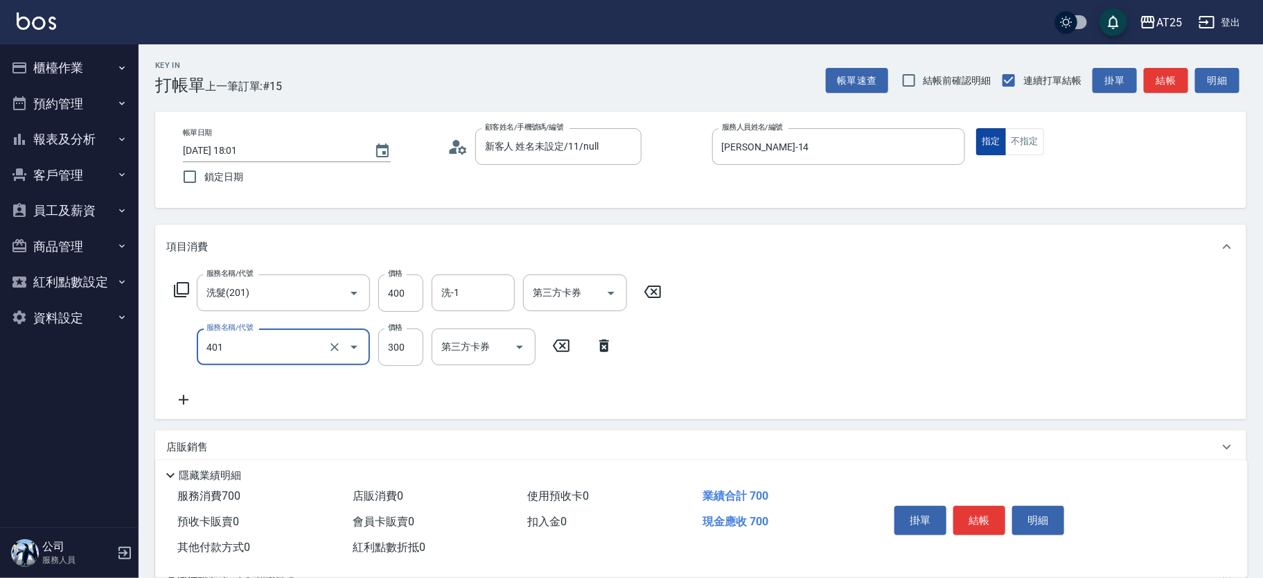
type input "剪髮(401)"
type input "40"
type input "80"
type input "400"
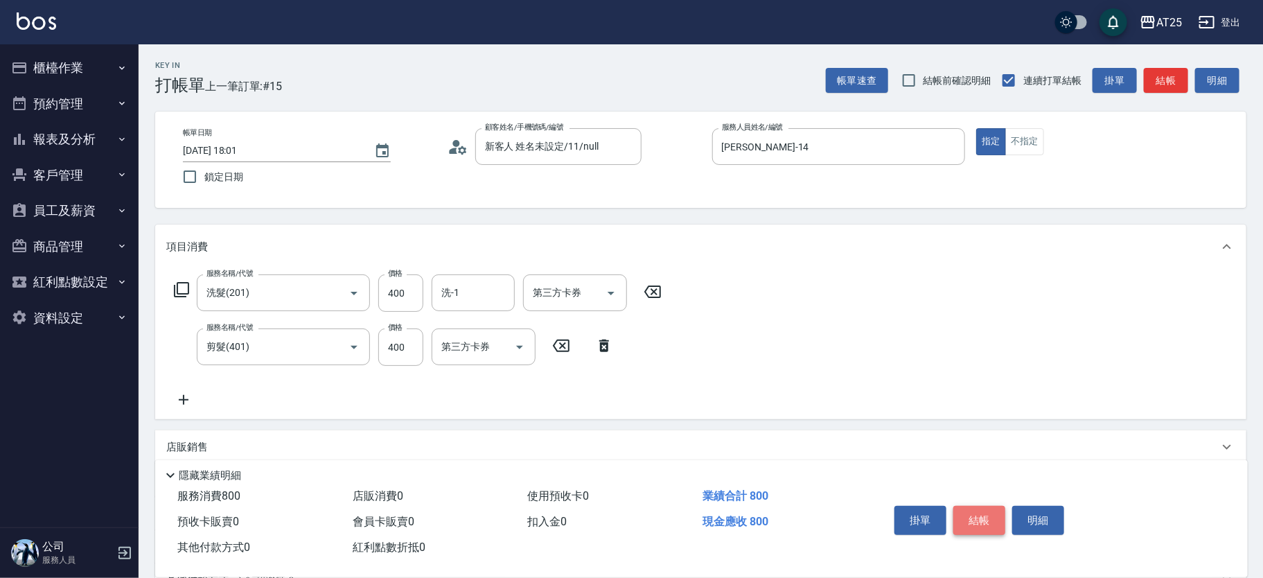
click at [980, 522] on button "結帳" at bounding box center [979, 520] width 52 height 29
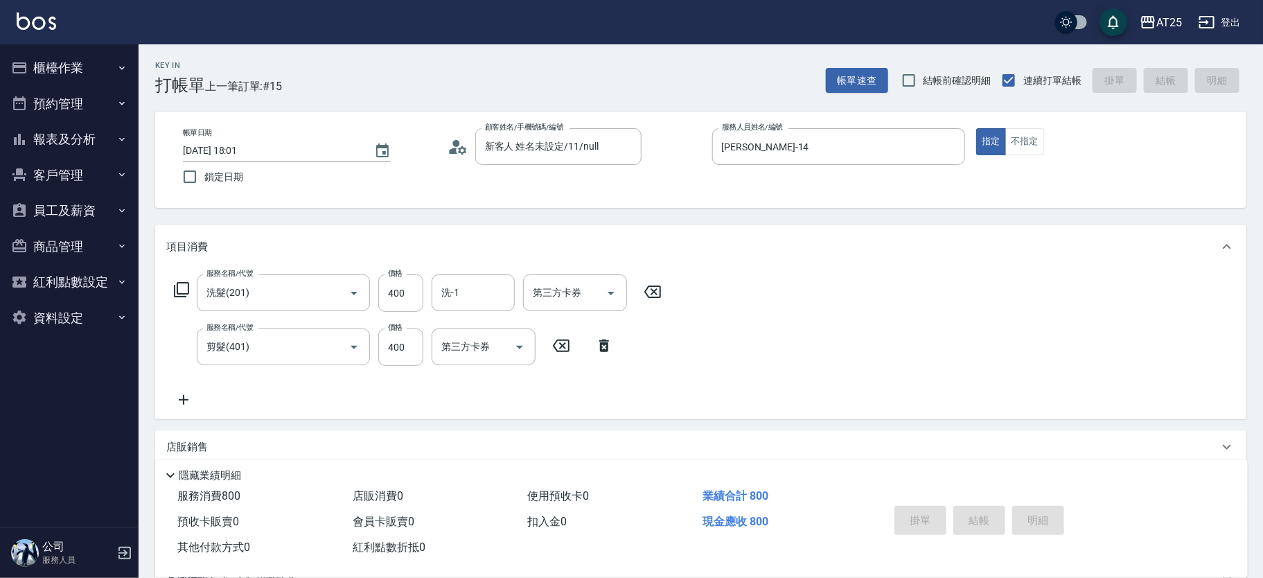
type input "0"
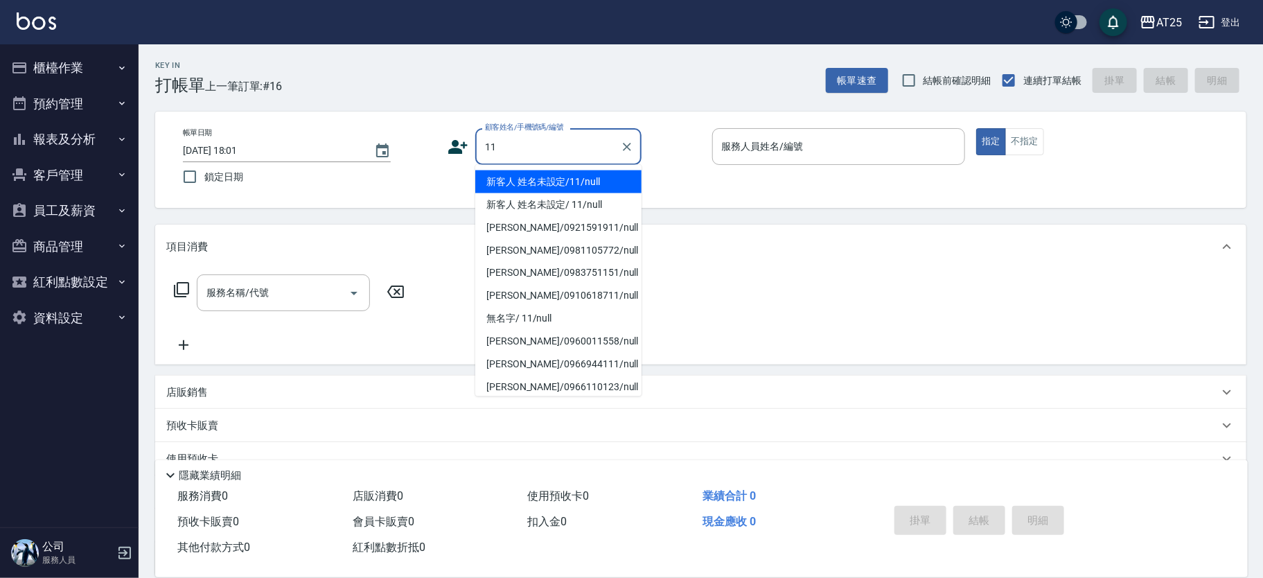
type input "新客人 姓名未設定/11/null"
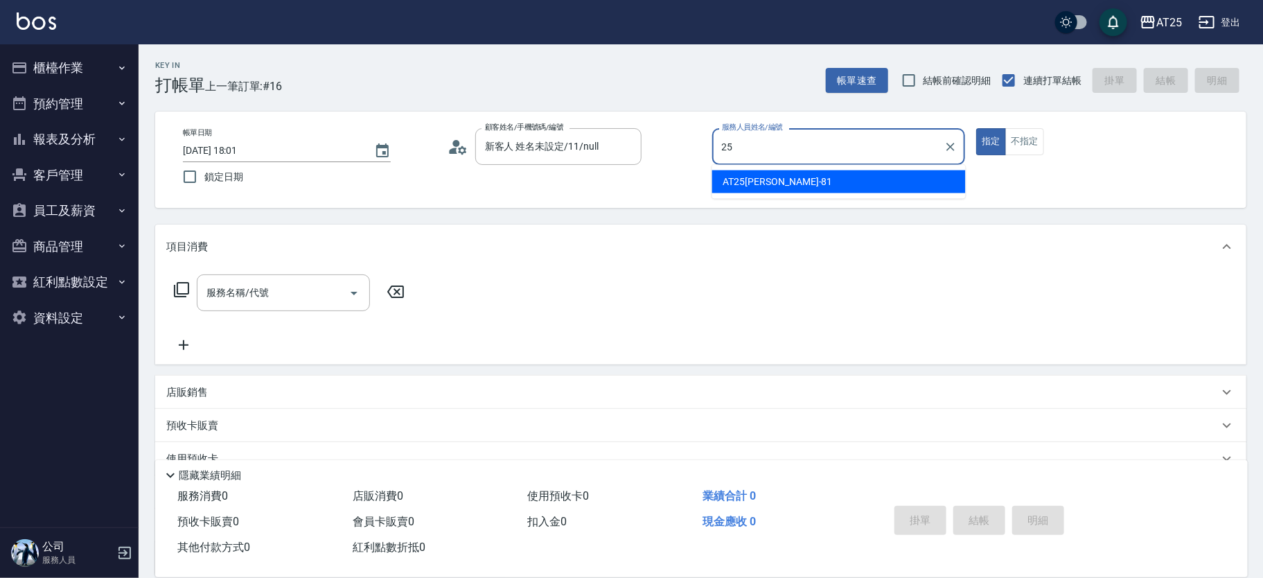
type input "[PERSON_NAME]-25"
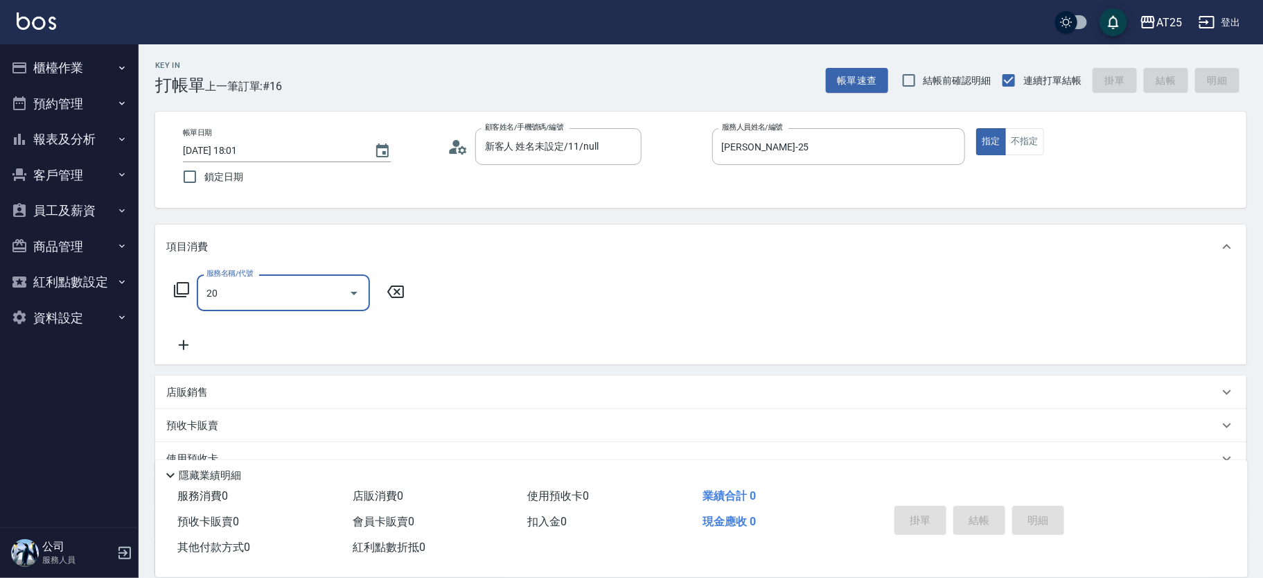
type input "201"
type input "30"
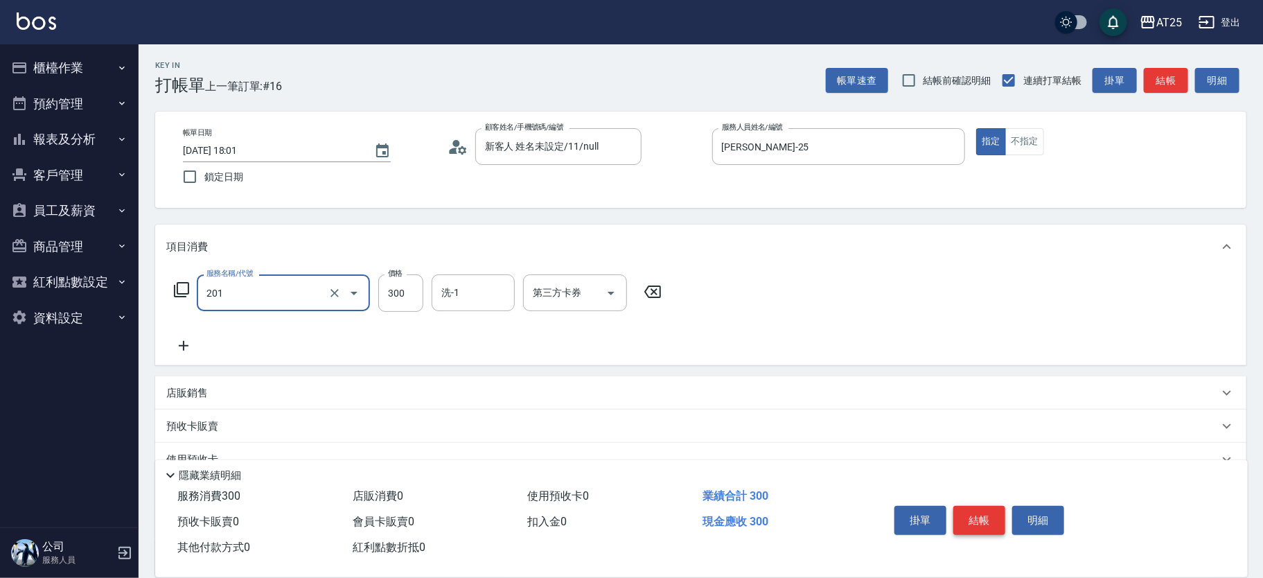
type input "洗髮(201)"
type input "sandy-83"
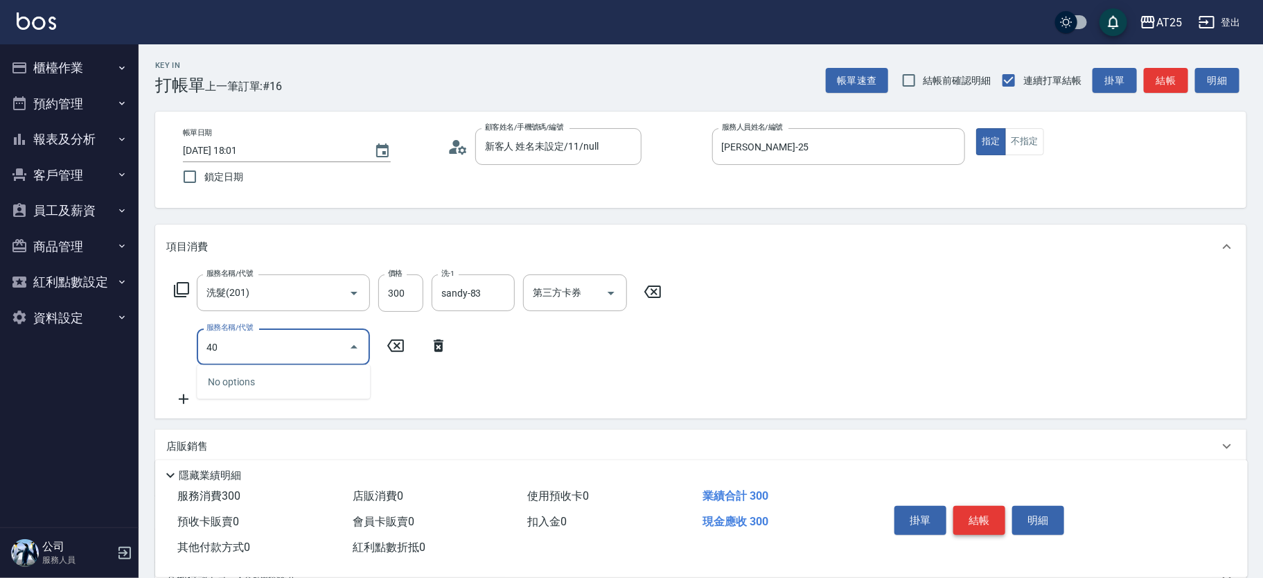
type input "401"
type input "60"
type input "剪髮(401)"
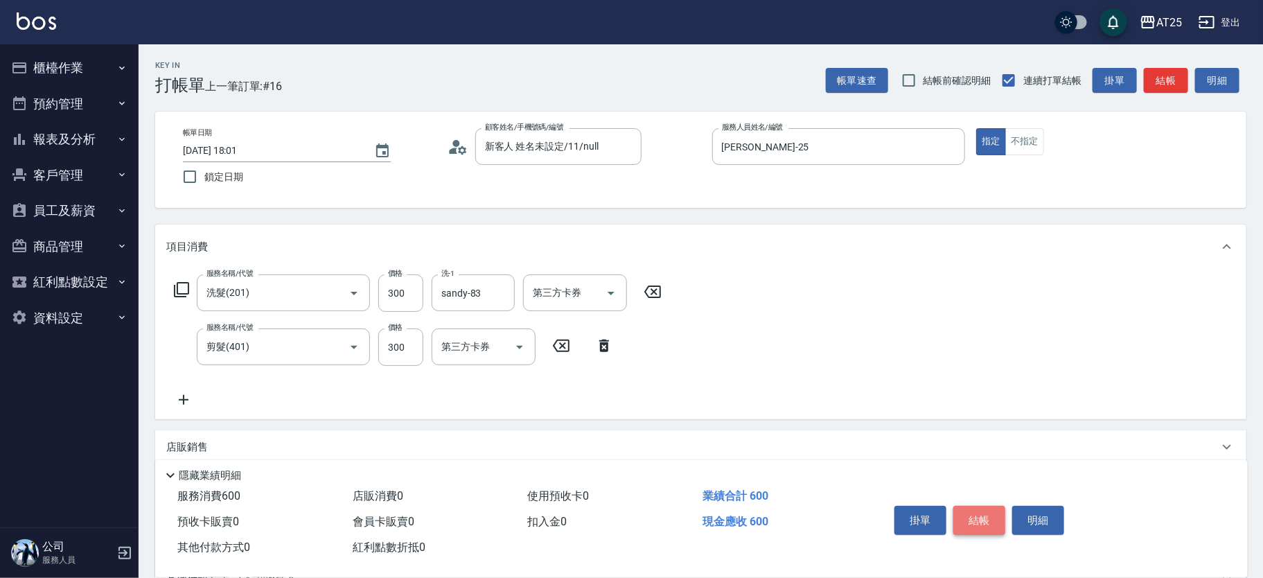
click at [988, 520] on button "結帳" at bounding box center [979, 520] width 52 height 29
type input "0"
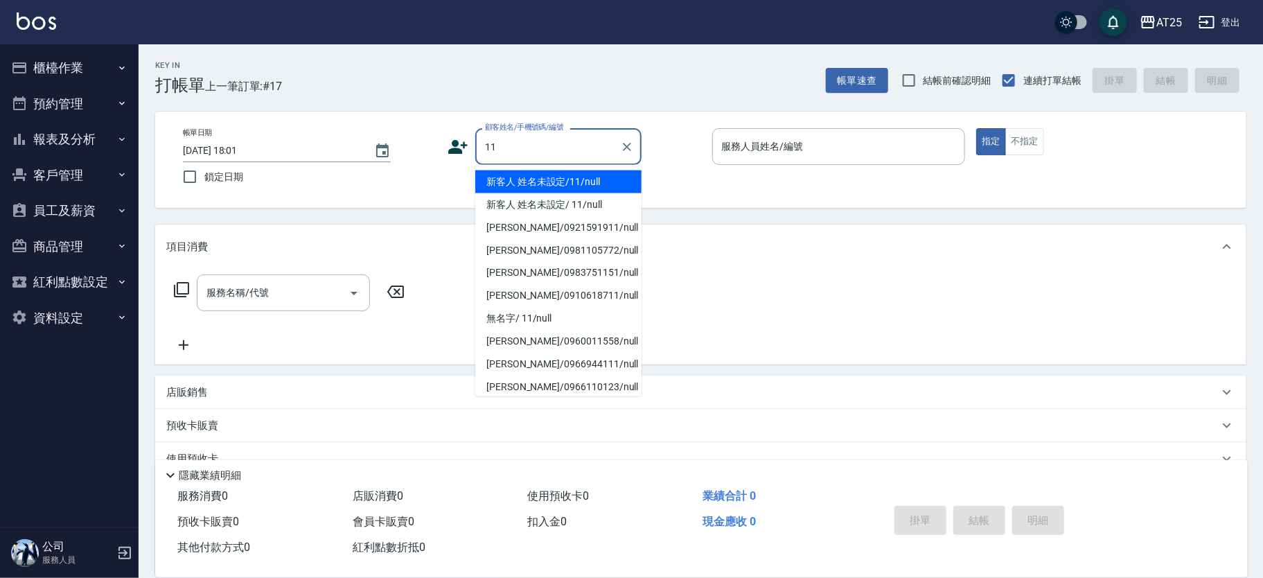
type input "新客人 姓名未設定/11/null"
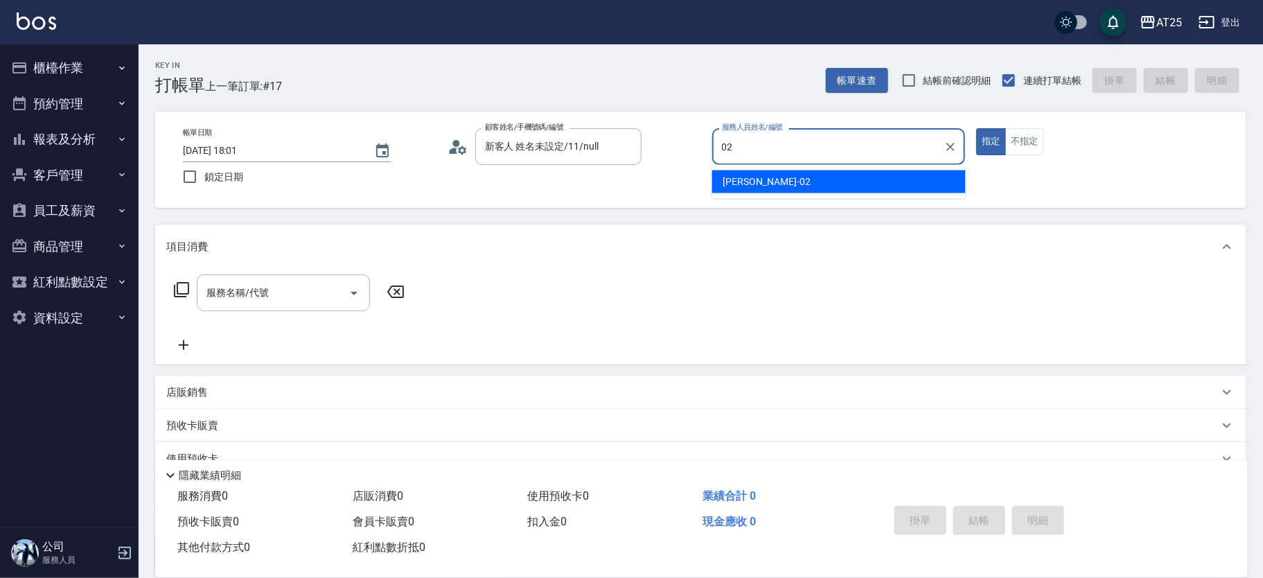
type input "[PERSON_NAME]-02"
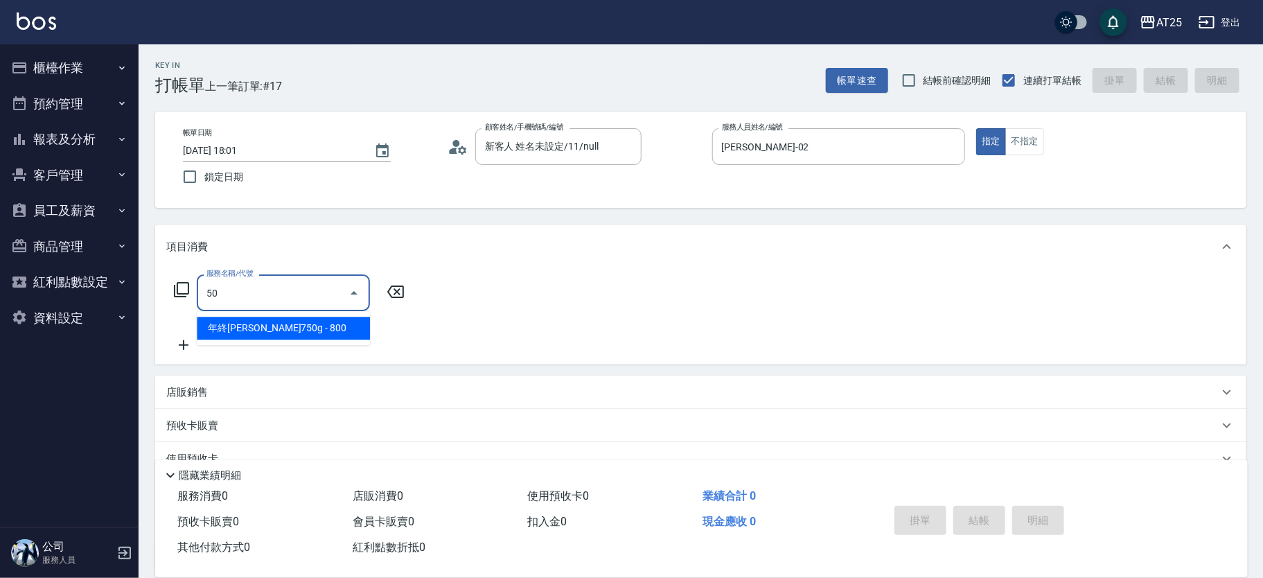
type input "501"
type input "100"
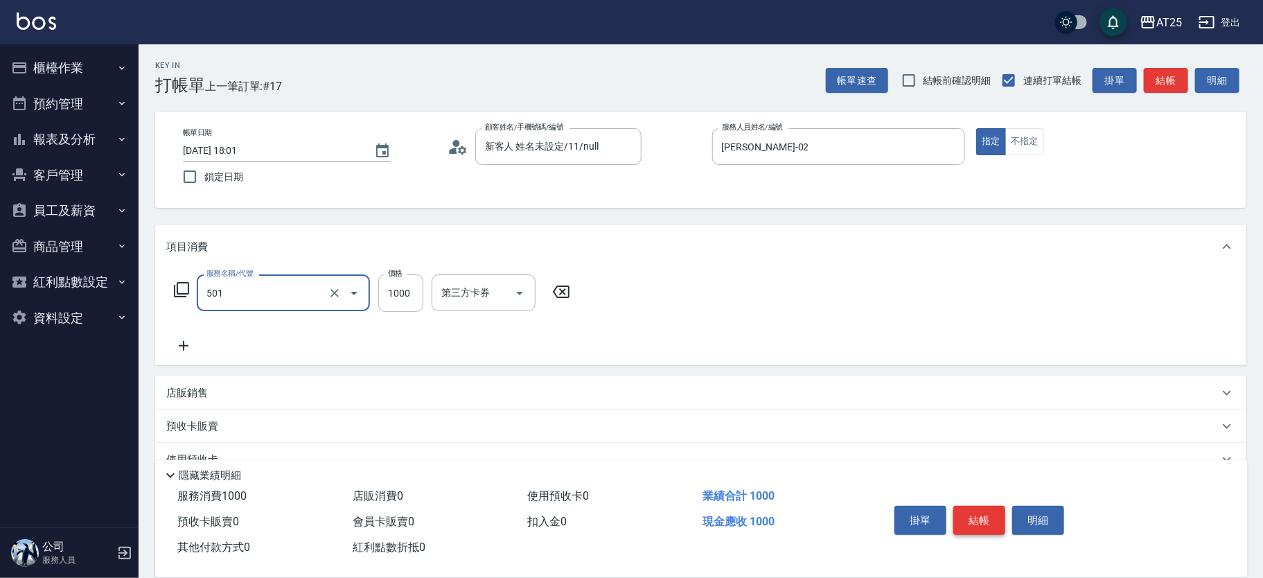
type input "染髮(501)"
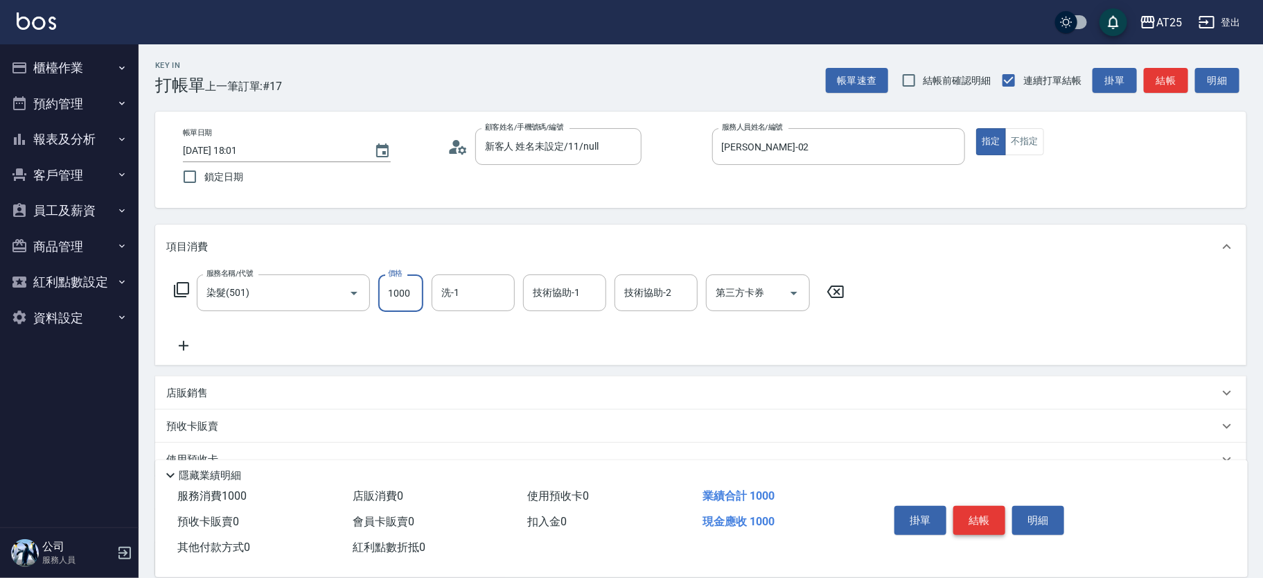
type input "0"
type input "18"
type input "10"
type input "180"
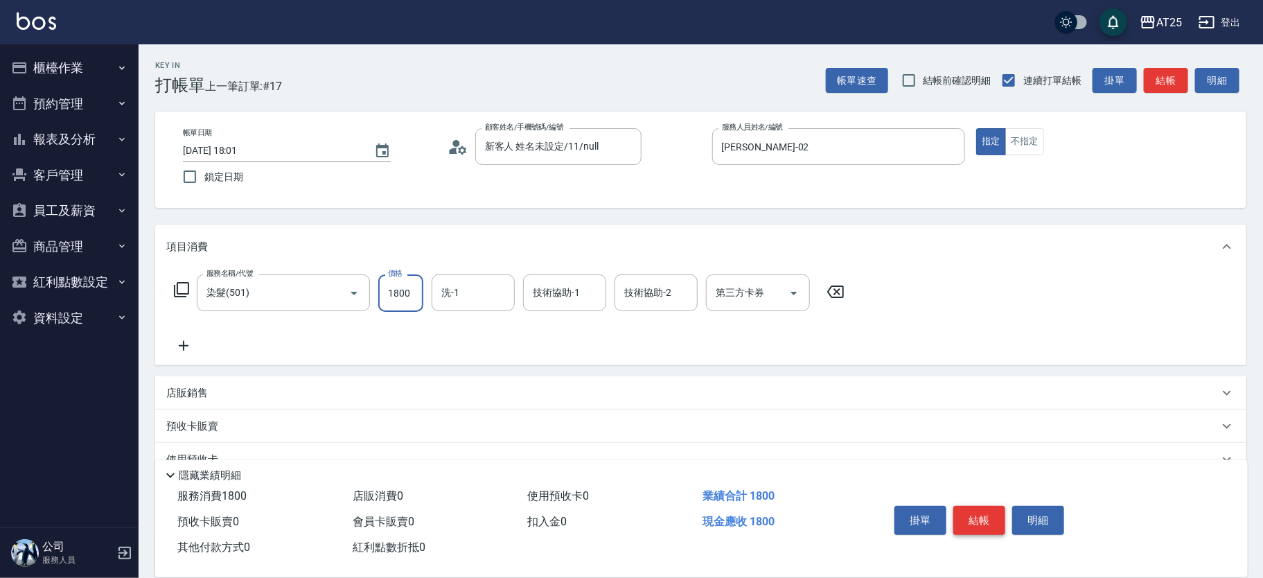
type input "1800"
type input "[PERSON_NAME]-68"
click at [975, 523] on button "結帳" at bounding box center [979, 520] width 52 height 29
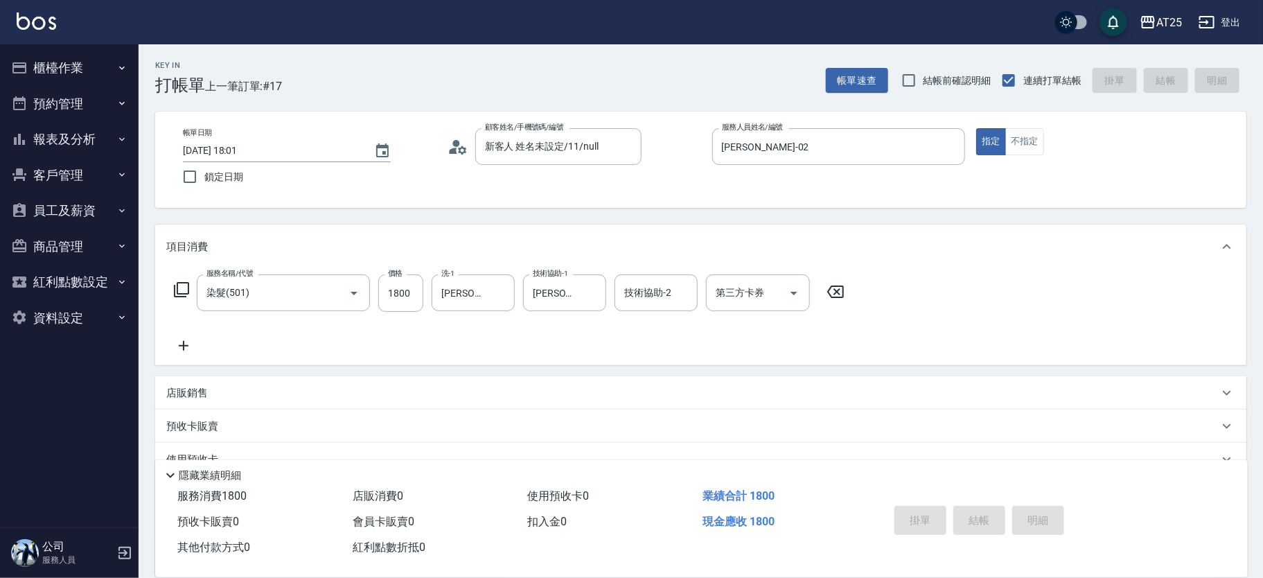
type input "[DATE] 18:02"
type input "0"
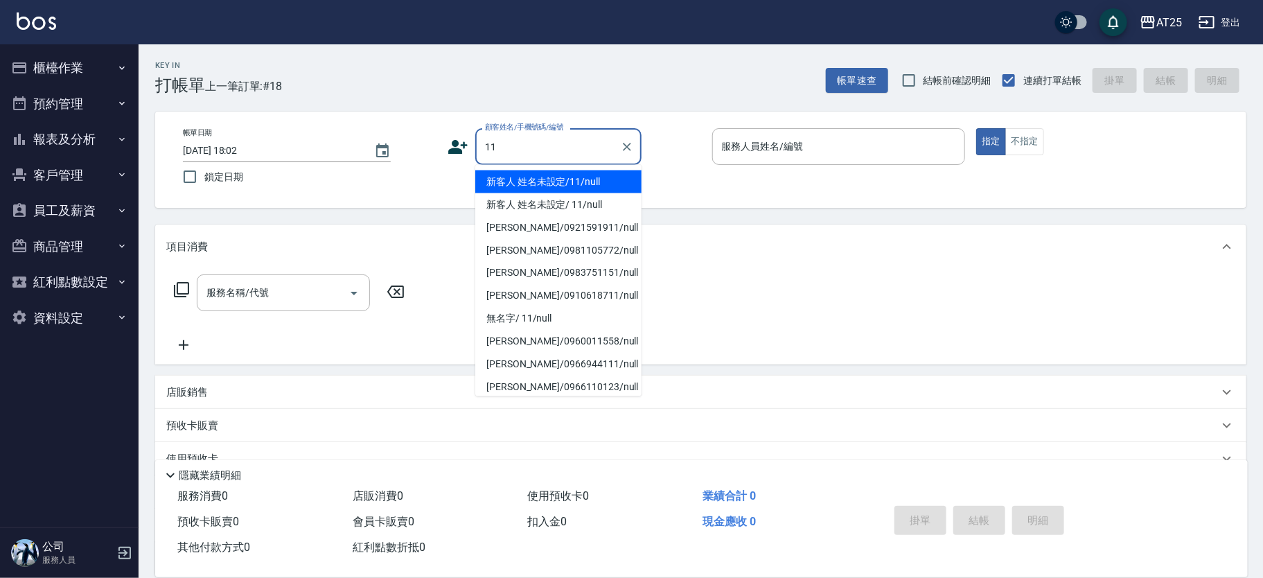
type input "新客人 姓名未設定/11/null"
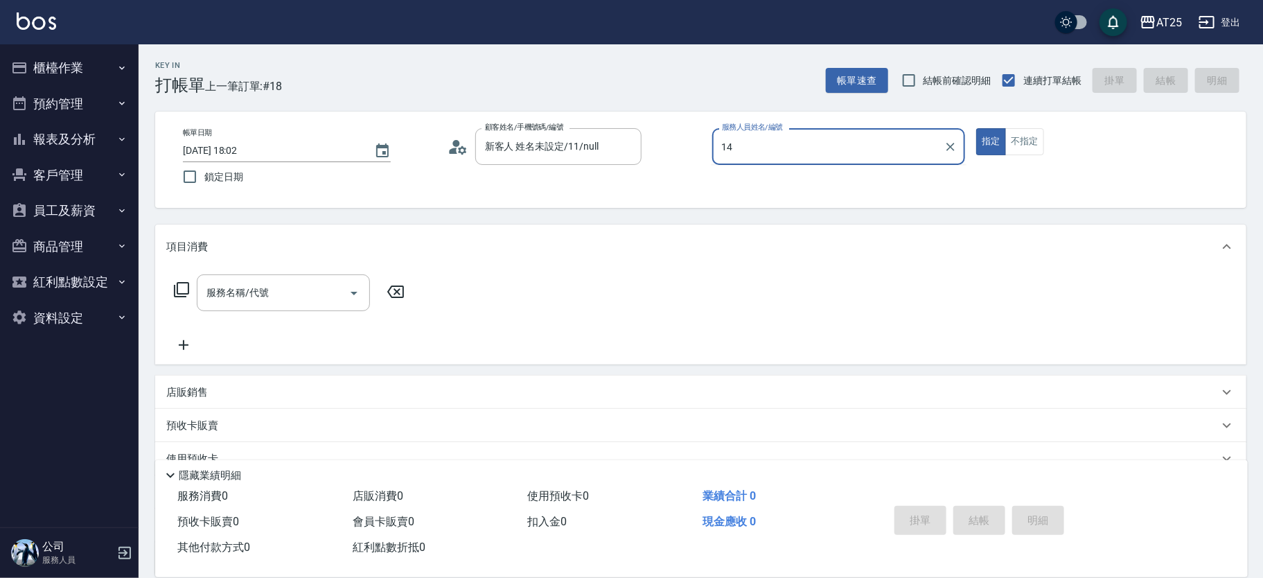
type input "[PERSON_NAME]-14"
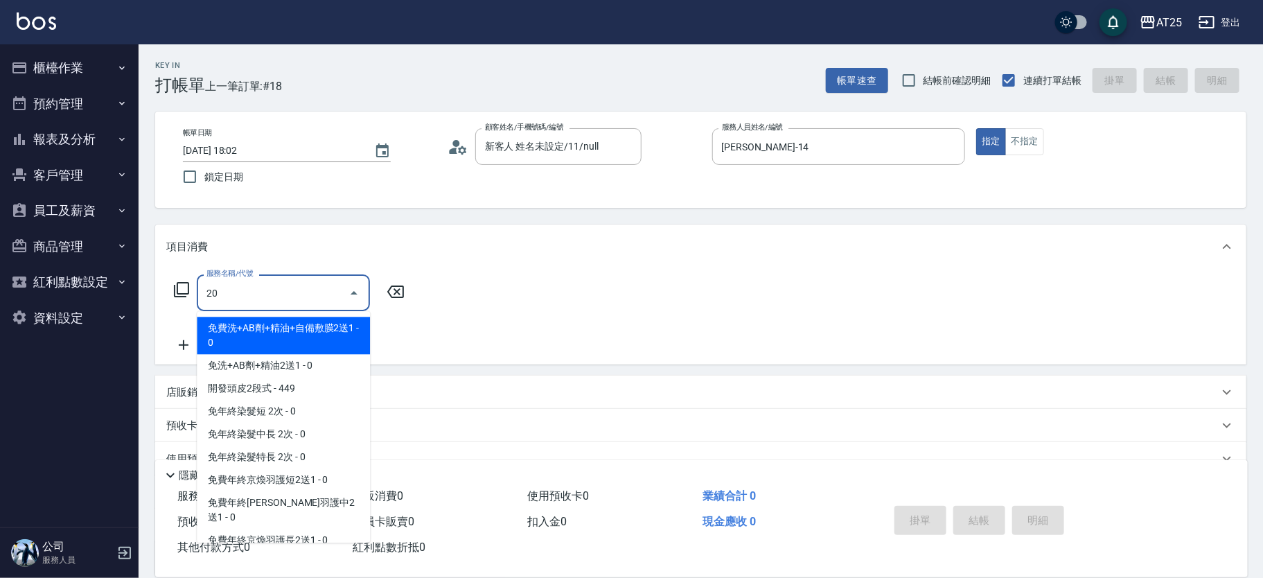
type input "201"
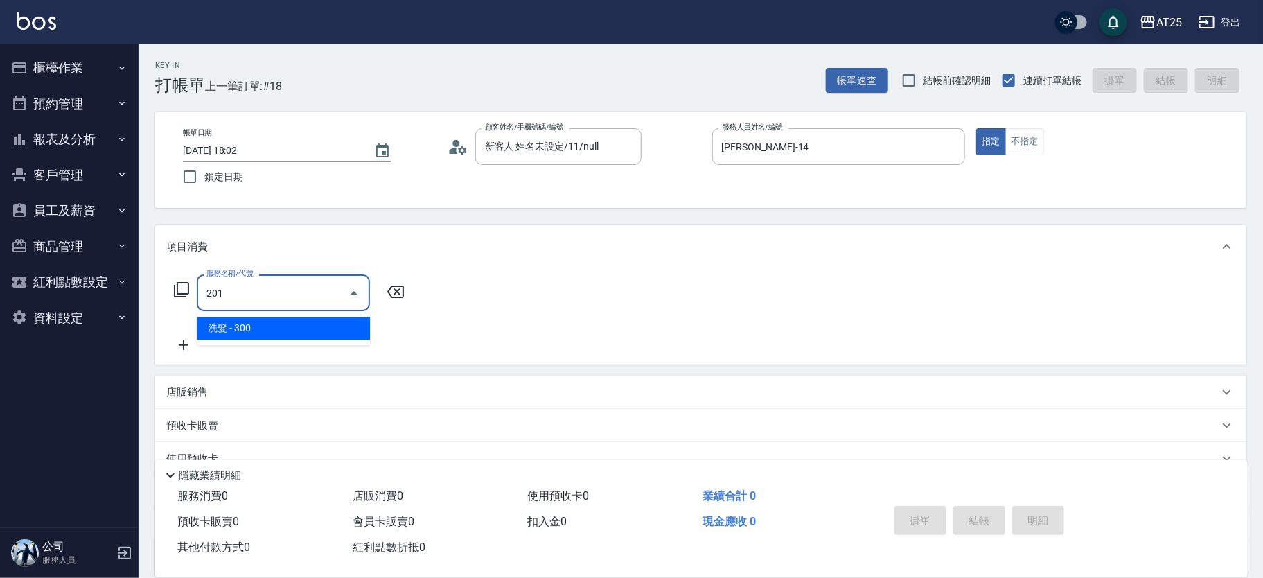
type input "30"
type input "洗髮(201)"
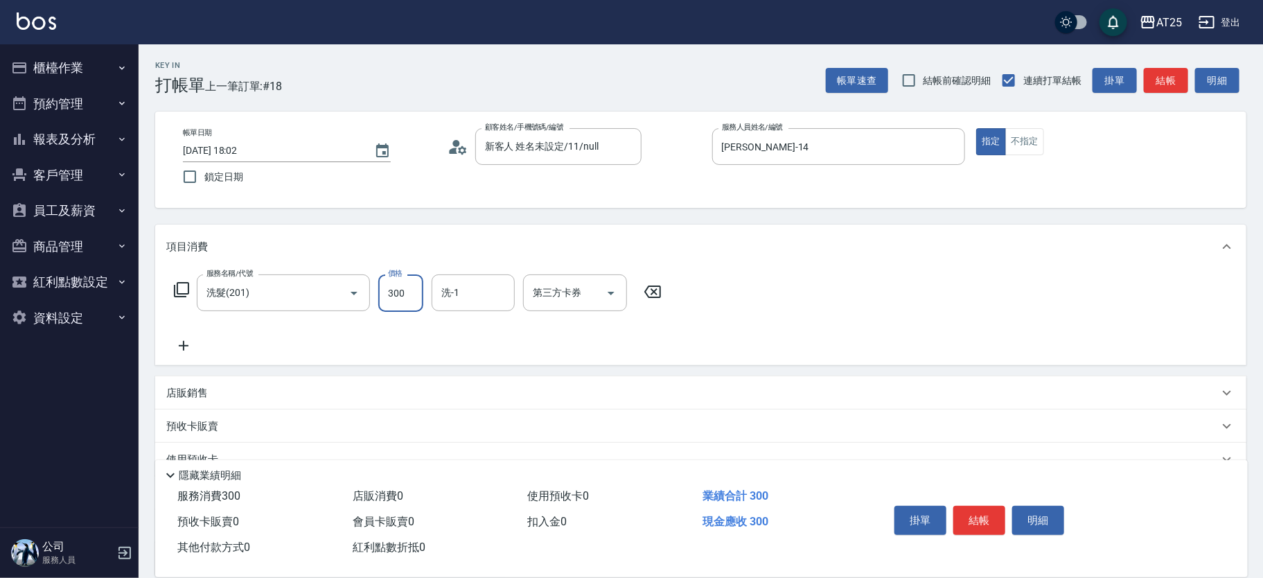
type input "0"
type input "50"
type input "500"
type input "[PERSON_NAME]-58"
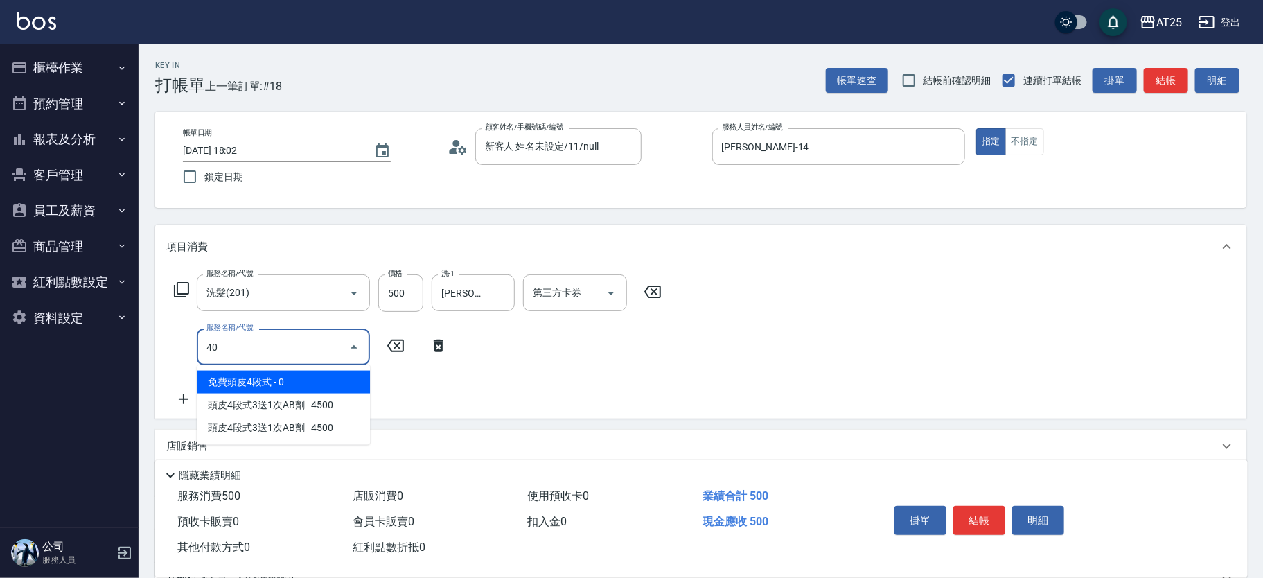
type input "401"
type input "80"
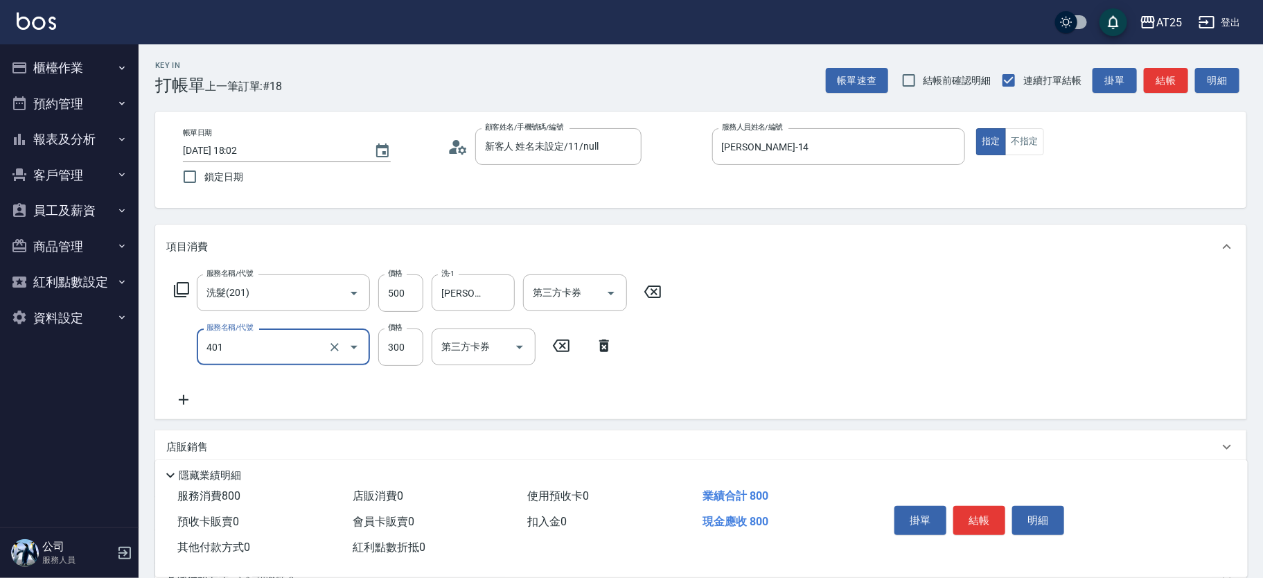
type input "剪髮(401)"
type input "50"
type input "100"
type input "500"
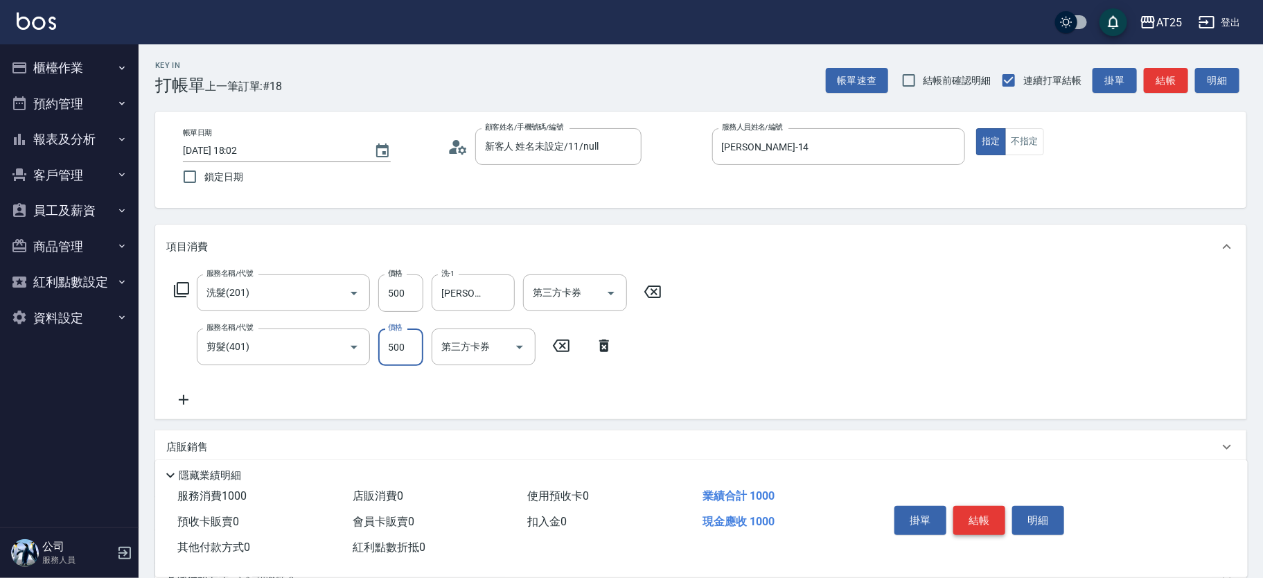
click at [975, 520] on button "結帳" at bounding box center [979, 520] width 52 height 29
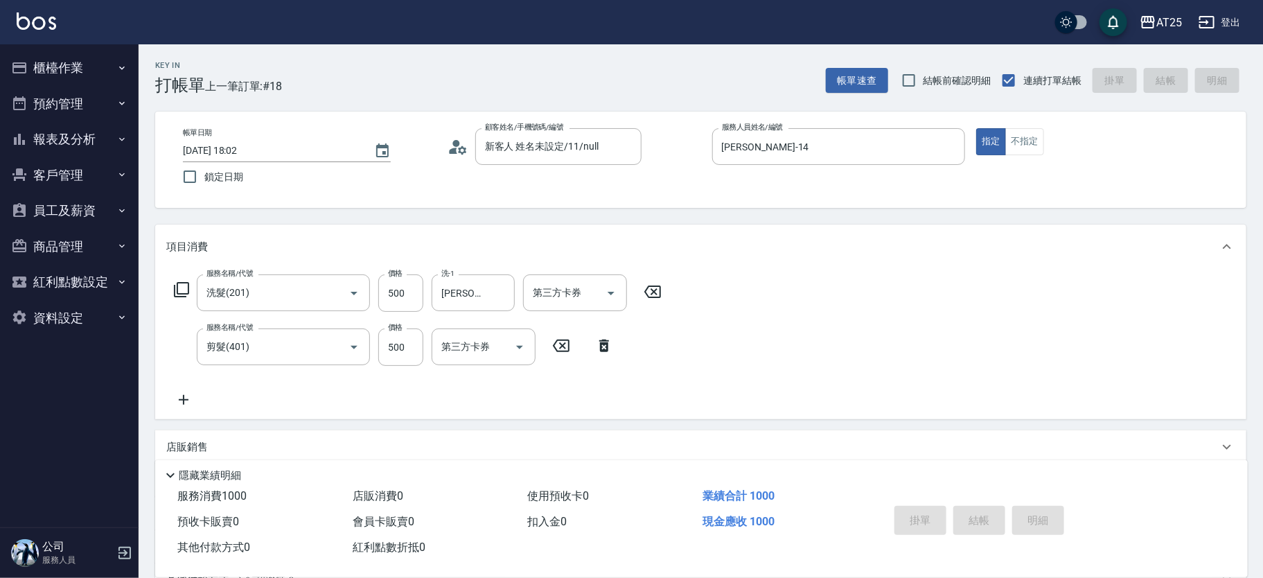
type input "0"
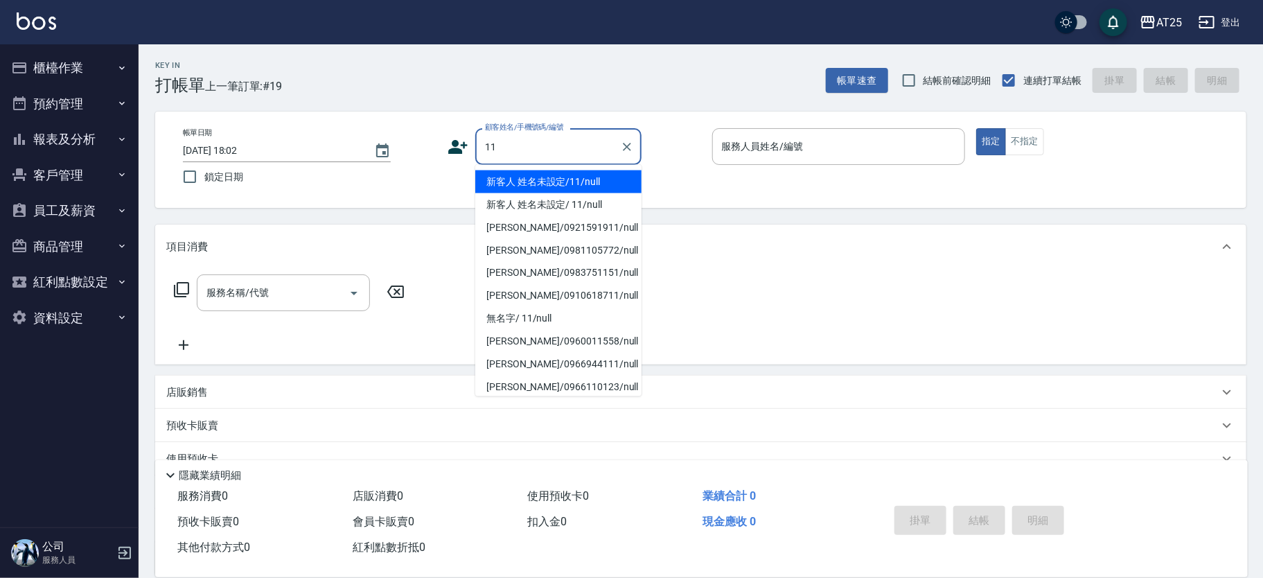
type input "新客人 姓名未設定/11/null"
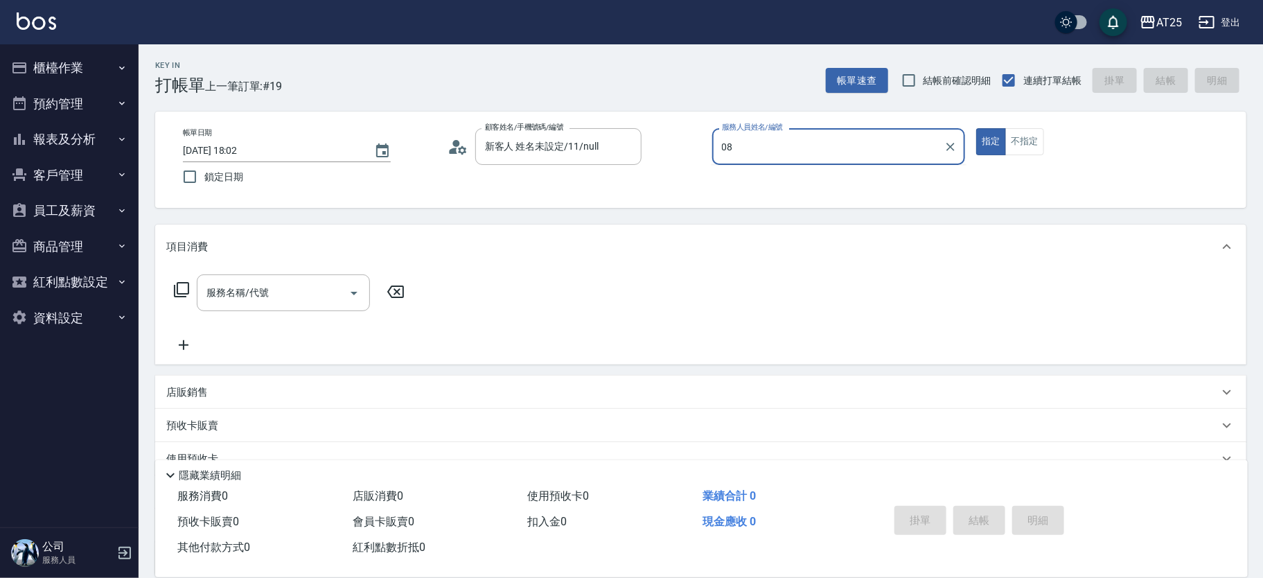
type input "[PERSON_NAME]-08"
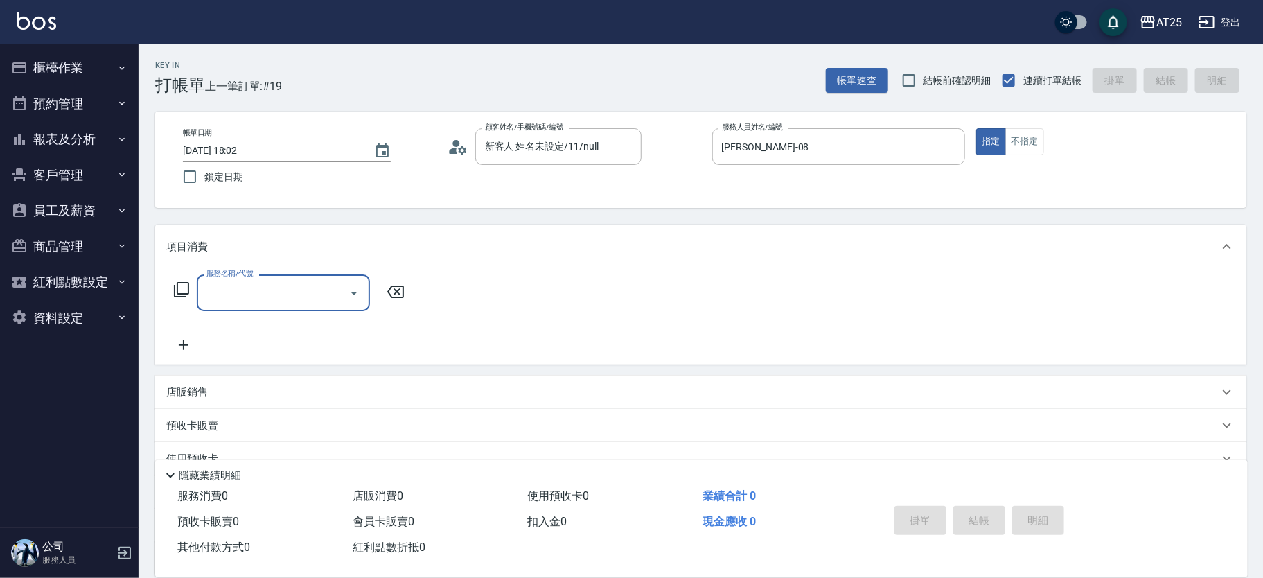
type input "5"
type input "201"
type input "30"
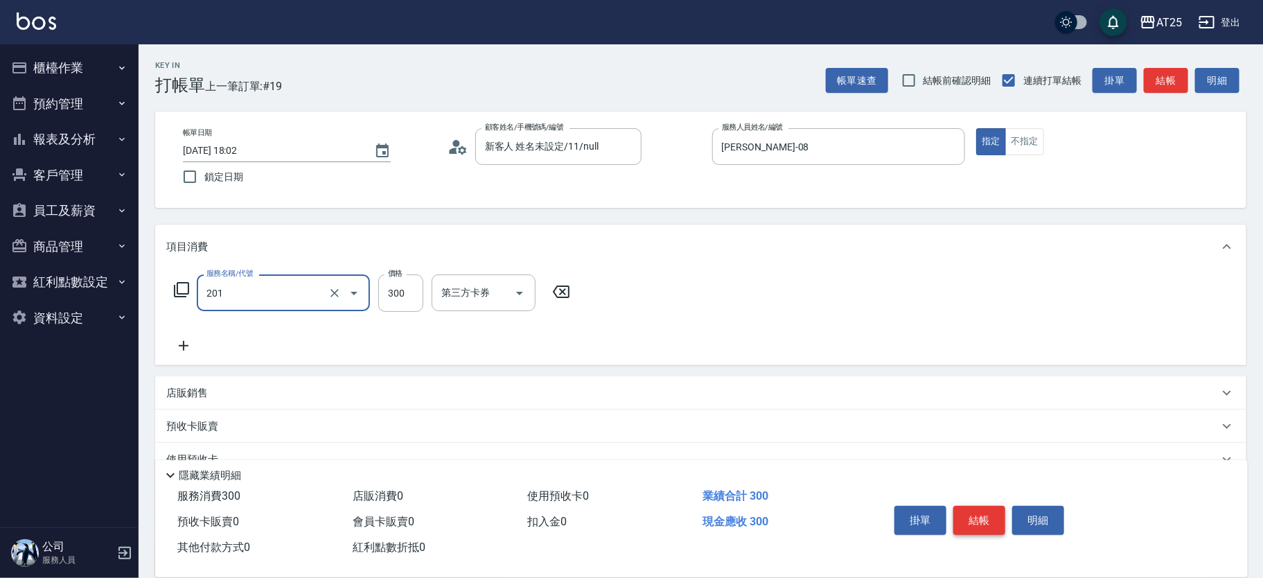
type input "洗髮(201)"
type input "0"
type input "20"
type input "200"
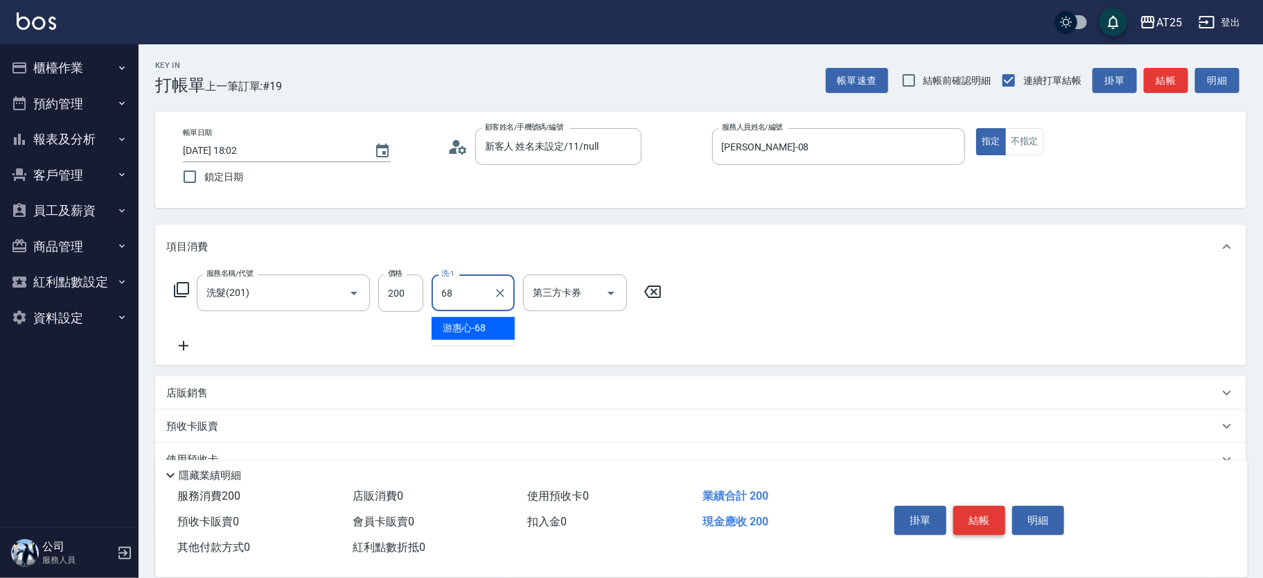
type input "6"
type input "sandy-83"
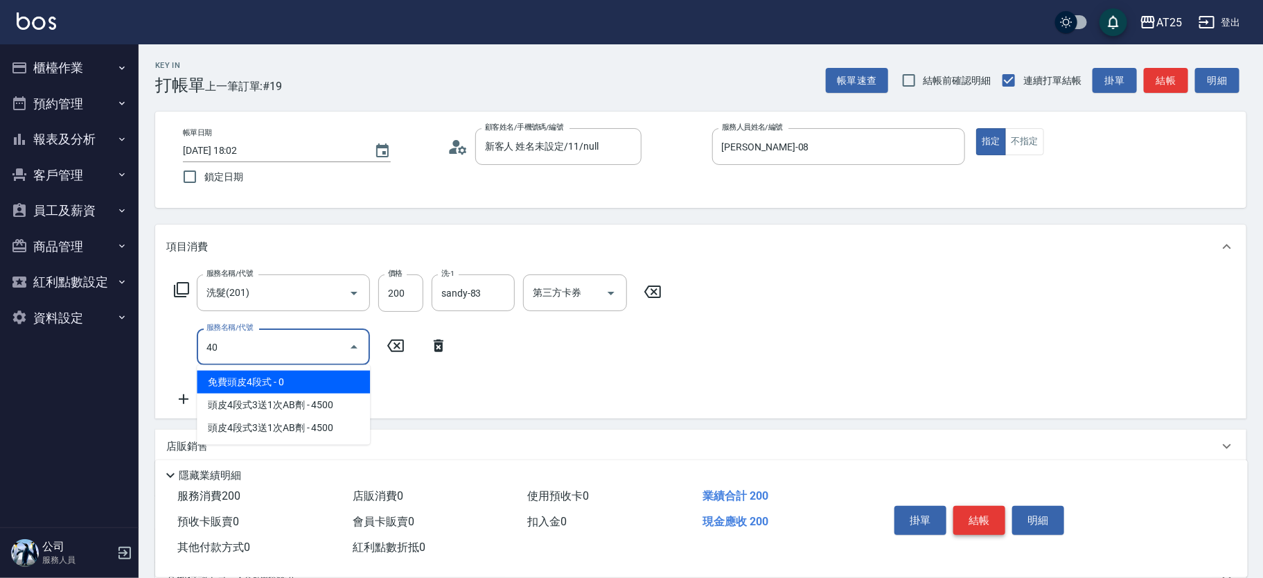
type input "401"
type input "50"
type input "剪髮(401)"
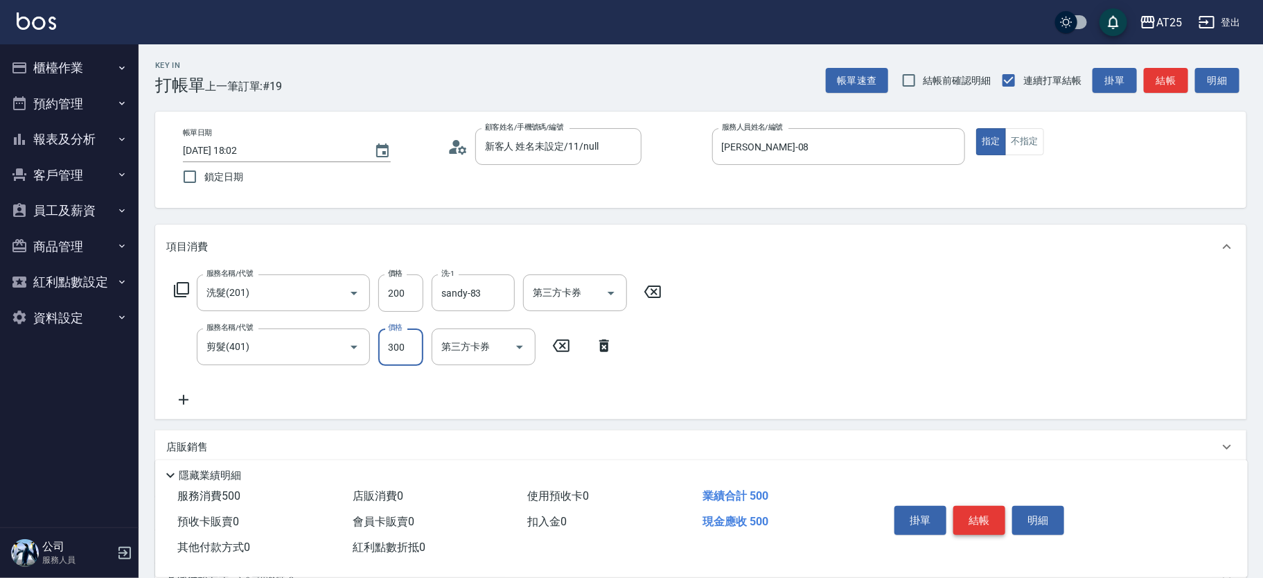
type input "20"
type input "39"
type input "50"
type input "399"
click at [981, 511] on button "結帳" at bounding box center [979, 520] width 52 height 29
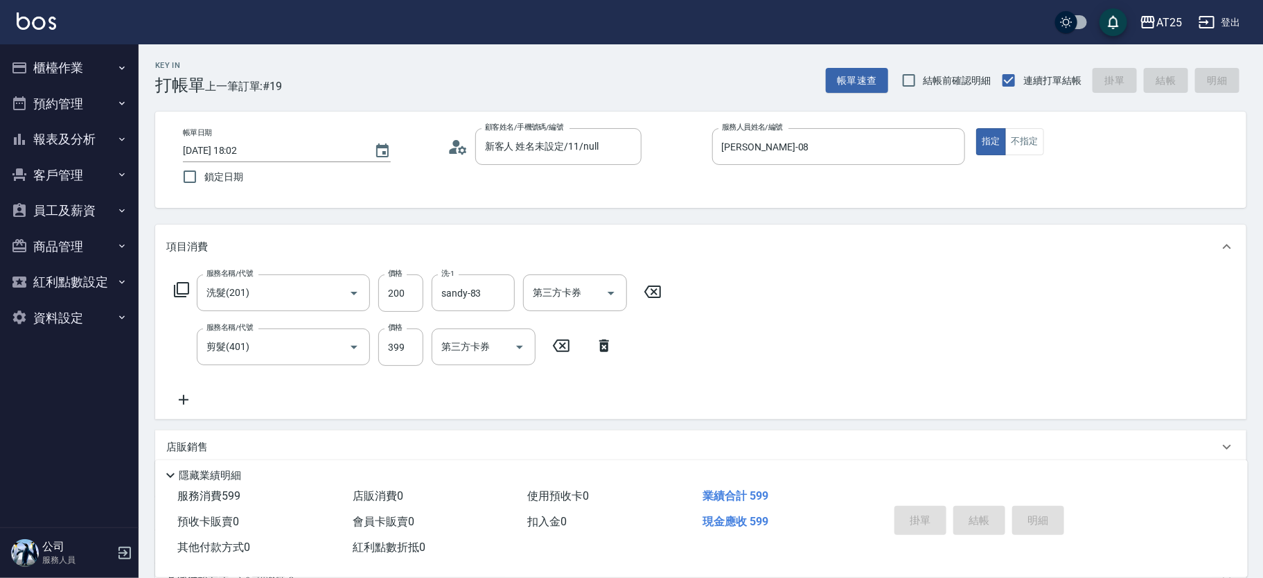
type input "[DATE] 18:03"
type input "0"
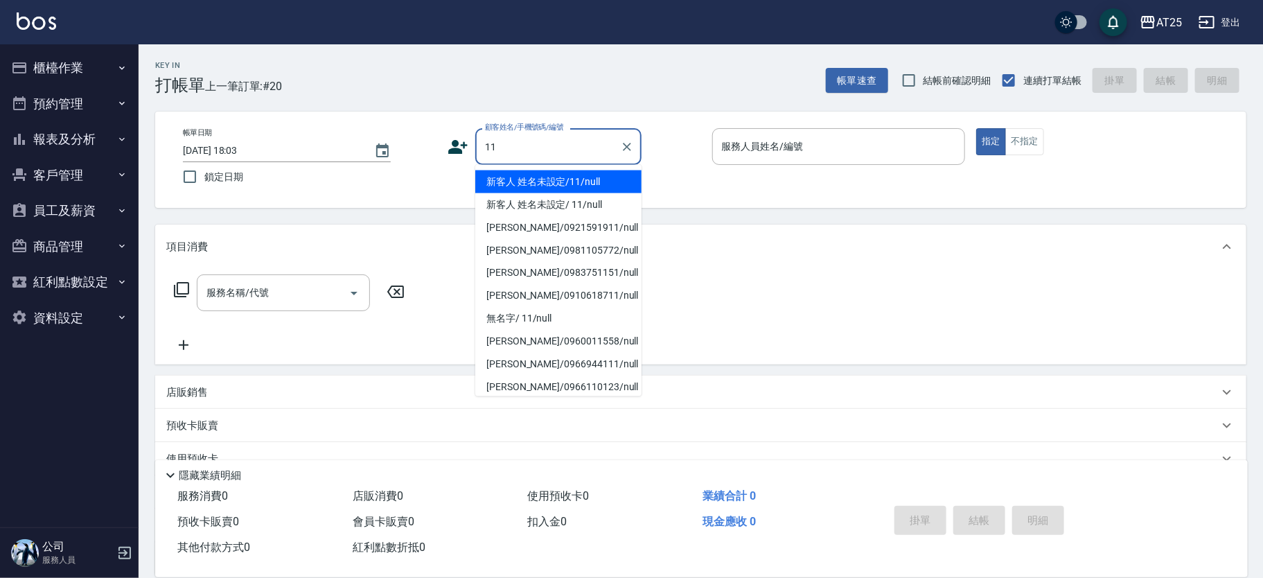
type input "新客人 姓名未設定/11/null"
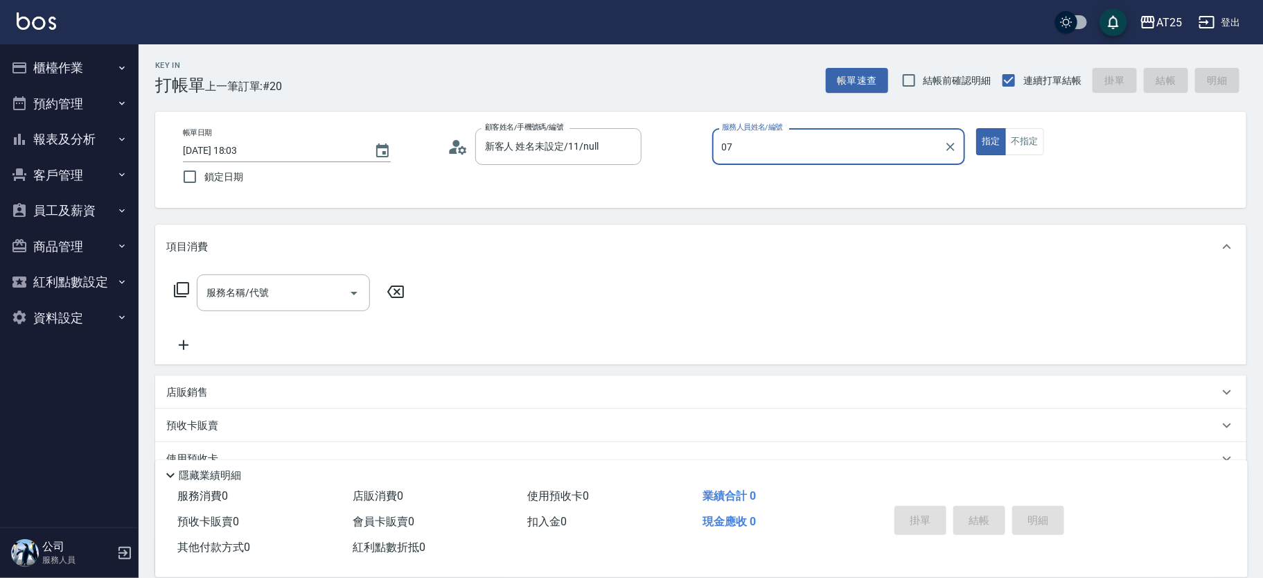
type input "[PERSON_NAME]-07"
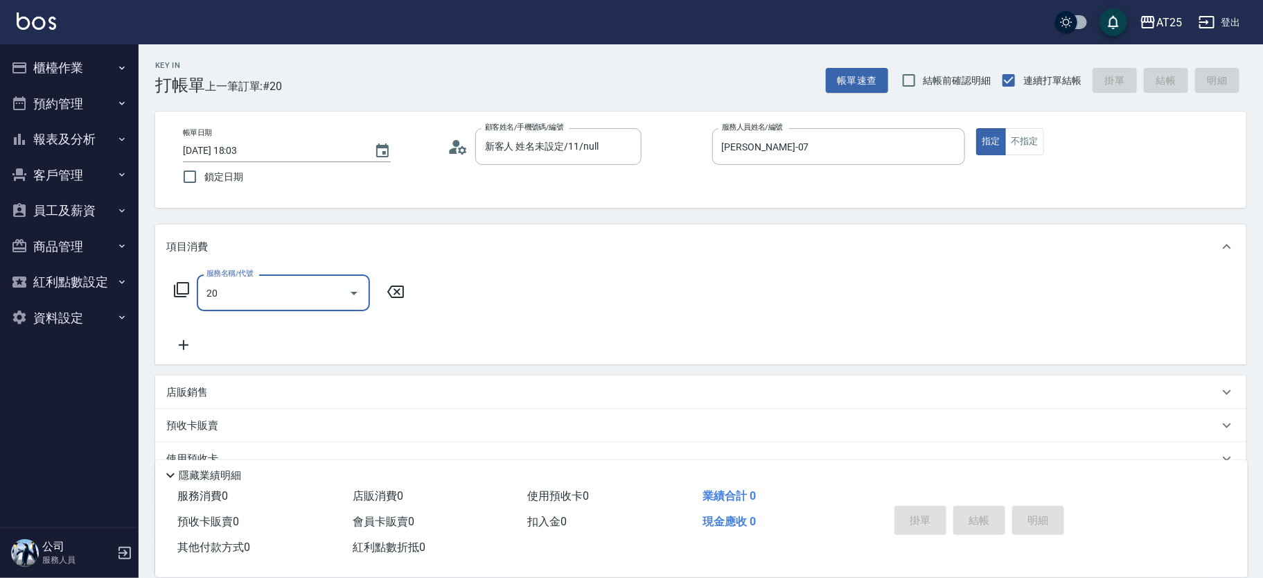
type input "201"
type input "30"
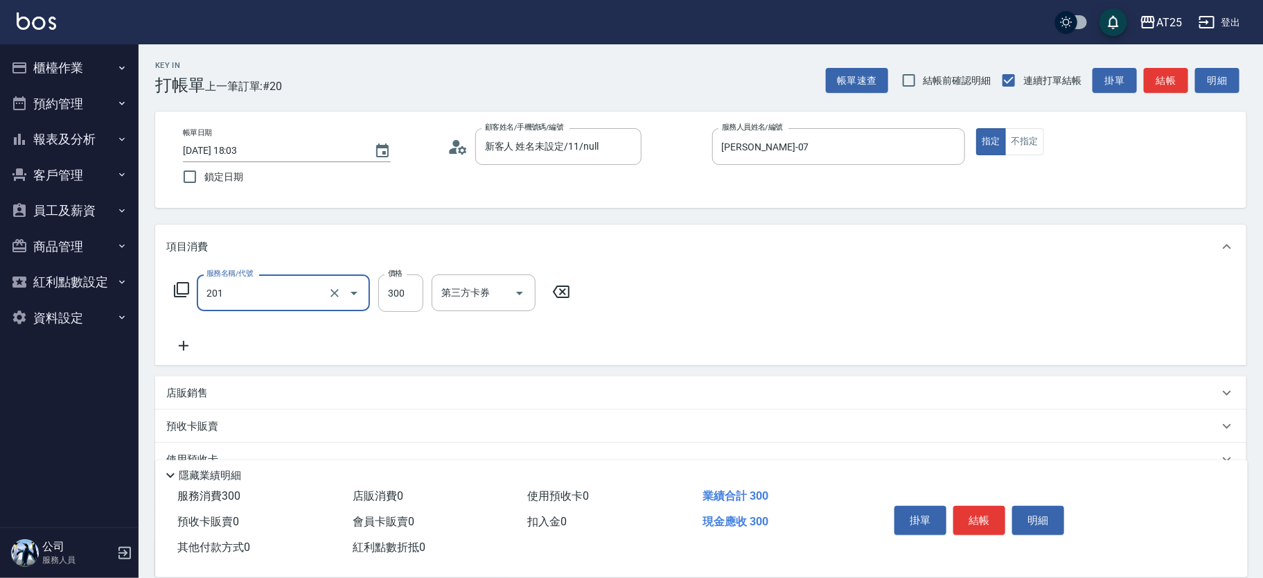
type input "洗髮(201)"
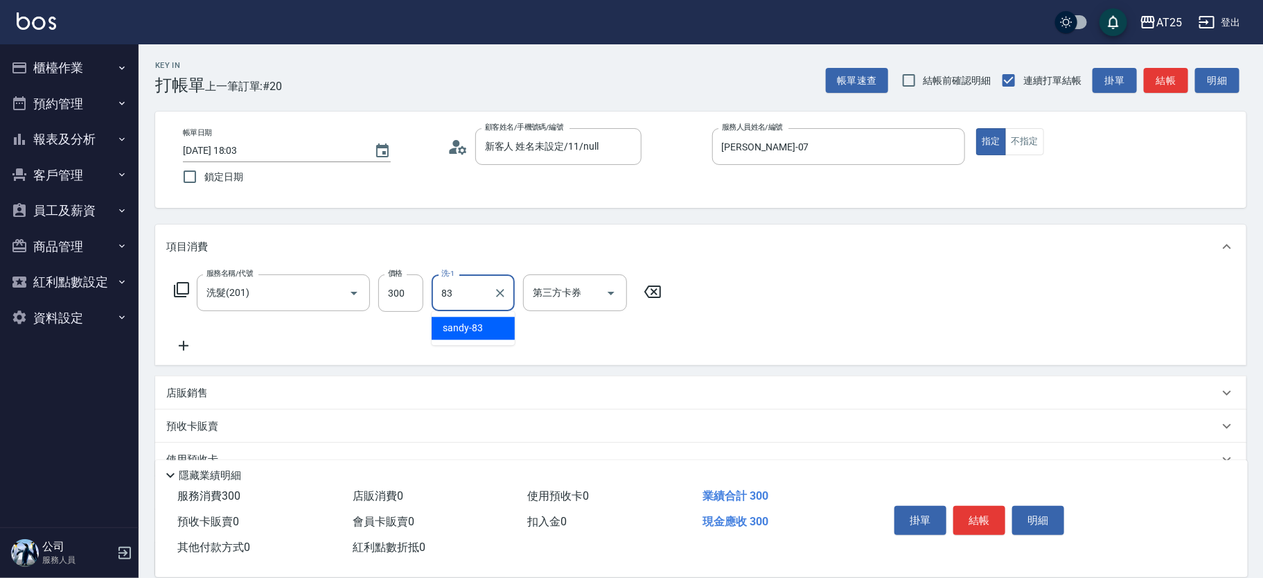
type input "sandy-83"
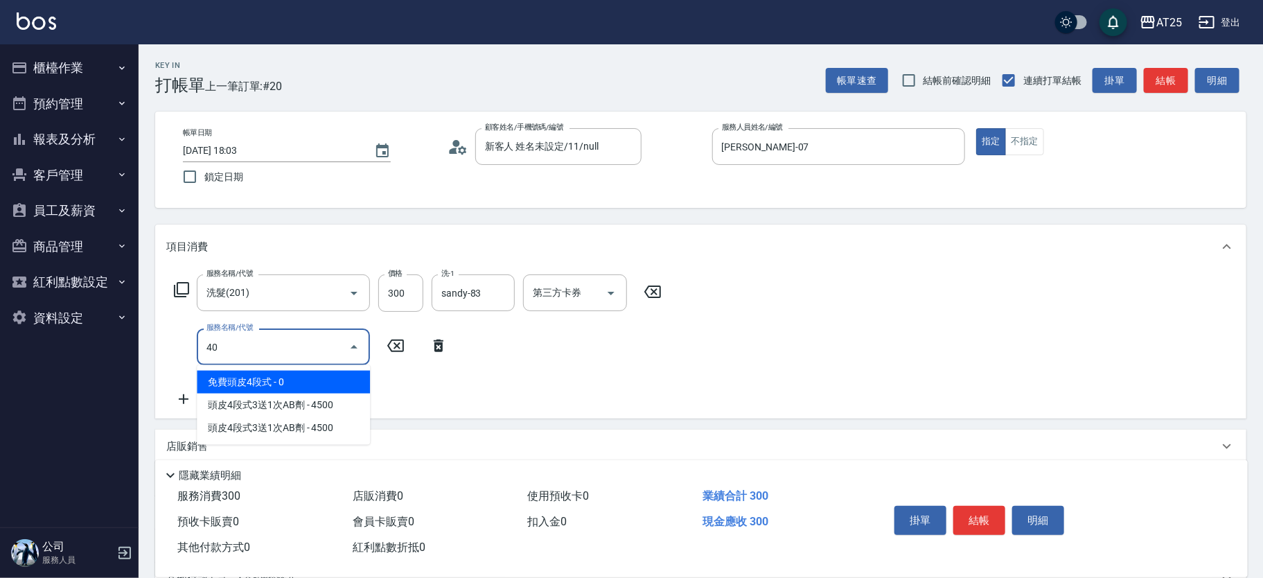
type input "401"
type input "60"
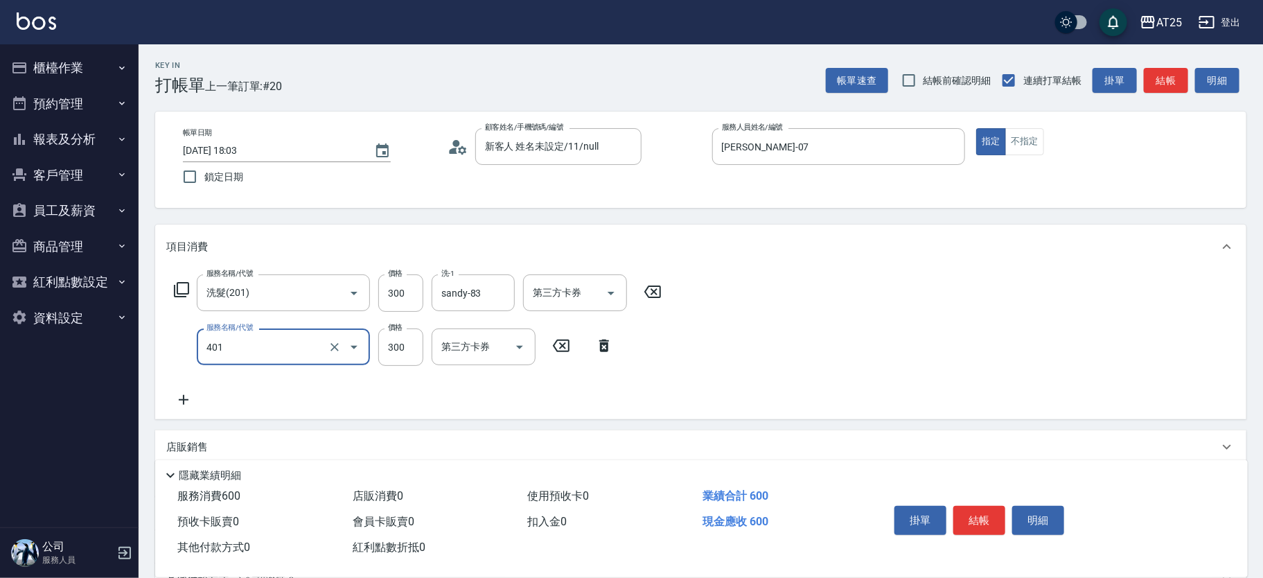
type input "剪髮(401)"
click at [977, 509] on button "結帳" at bounding box center [979, 520] width 52 height 29
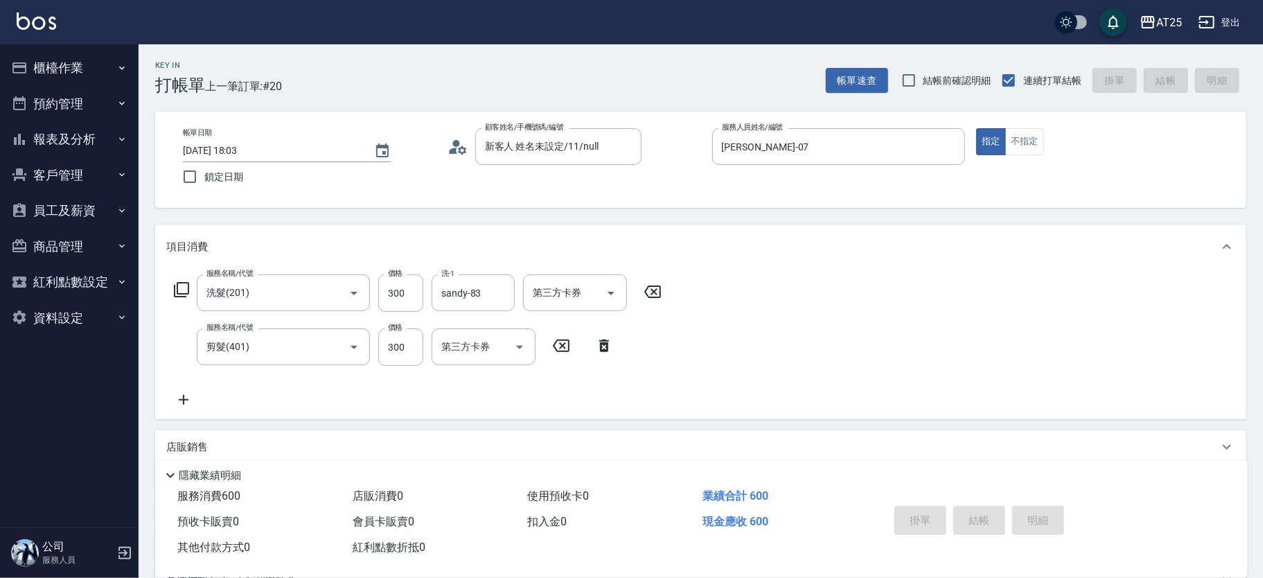
type input "0"
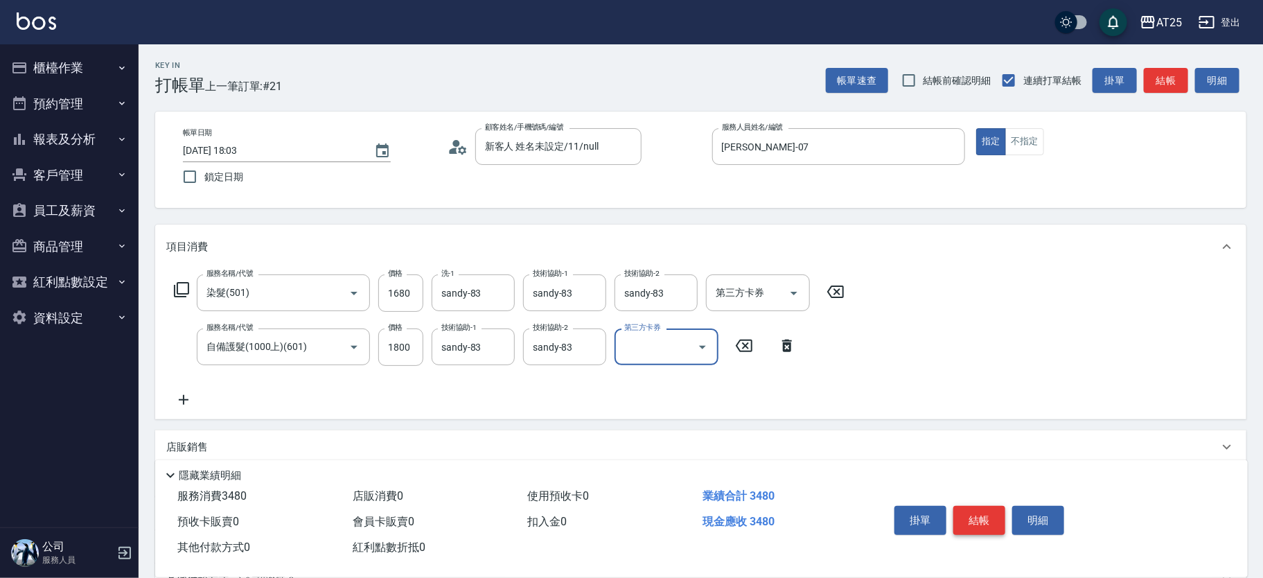
click at [969, 515] on button "結帳" at bounding box center [979, 520] width 52 height 29
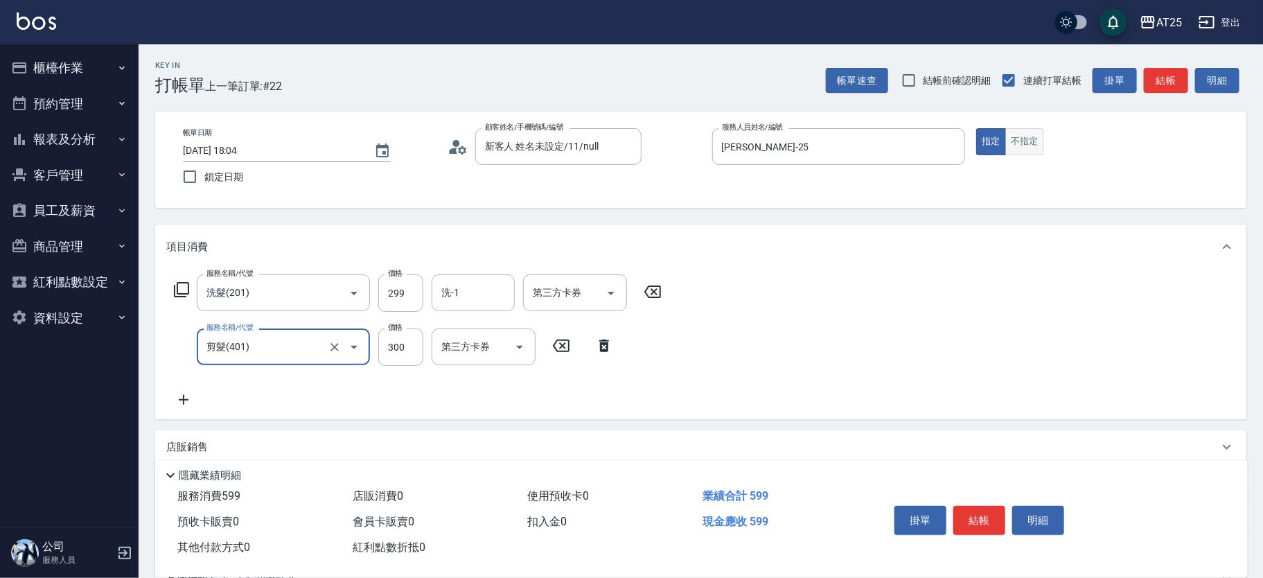
click at [1020, 134] on button "不指定" at bounding box center [1024, 141] width 39 height 27
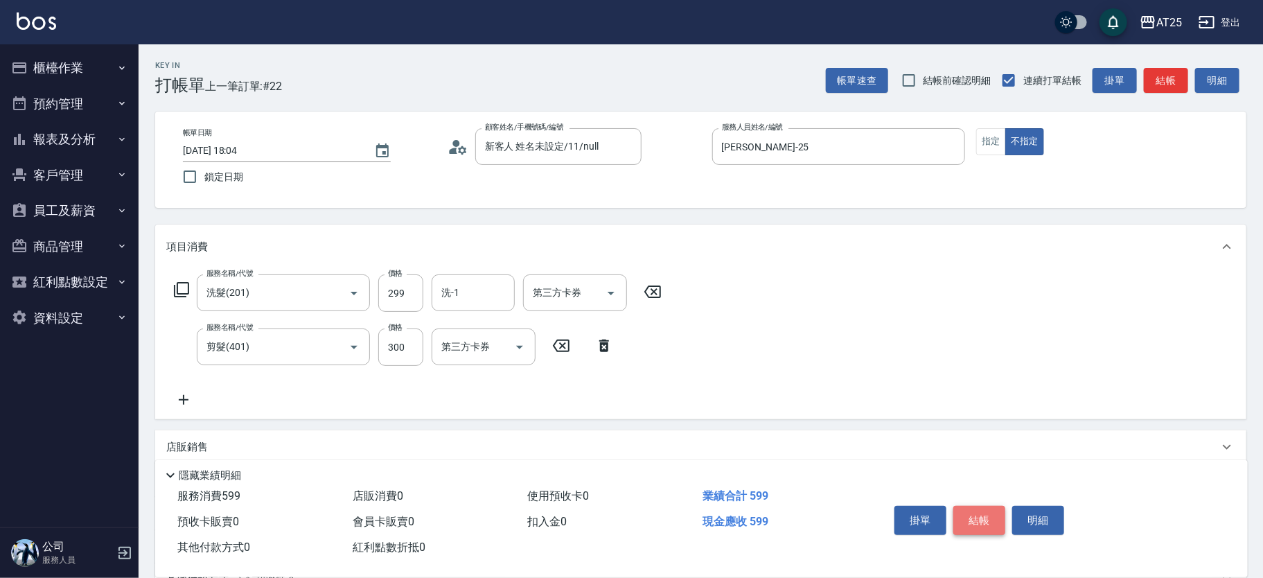
click at [990, 520] on button "結帳" at bounding box center [979, 520] width 52 height 29
